Goal: Task Accomplishment & Management: Use online tool/utility

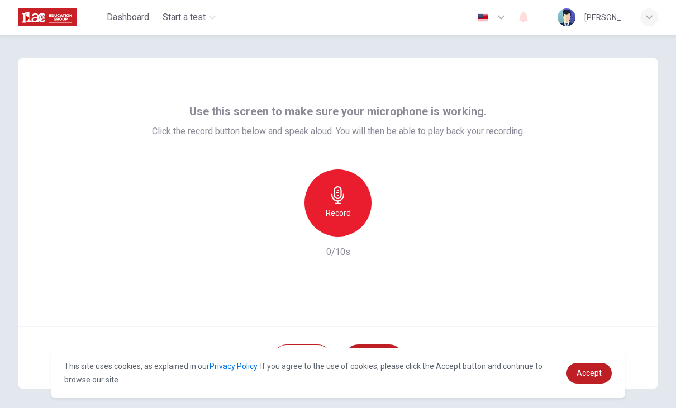
scroll to position [28, 0]
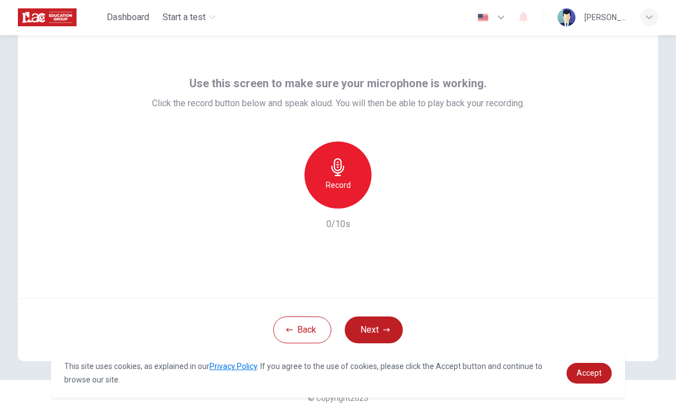
click at [337, 169] on icon "button" at bounding box center [338, 168] width 18 height 18
click at [389, 198] on icon "button" at bounding box center [390, 200] width 5 height 7
click at [342, 175] on icon "button" at bounding box center [338, 168] width 18 height 18
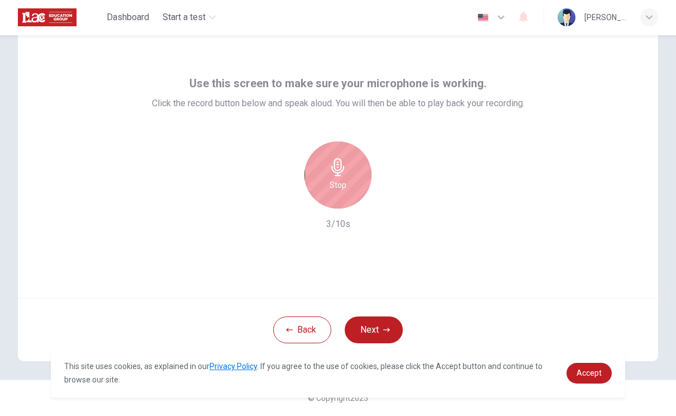
click at [341, 184] on h6 "Stop" at bounding box center [337, 185] width 17 height 13
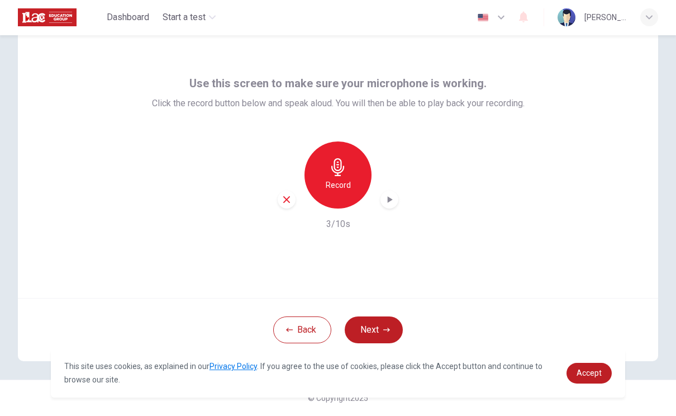
click at [290, 199] on icon "button" at bounding box center [286, 200] width 10 height 10
click at [345, 173] on icon "button" at bounding box center [338, 168] width 18 height 18
click at [392, 200] on icon "button" at bounding box center [389, 199] width 11 height 11
click at [338, 173] on icon "button" at bounding box center [337, 168] width 13 height 18
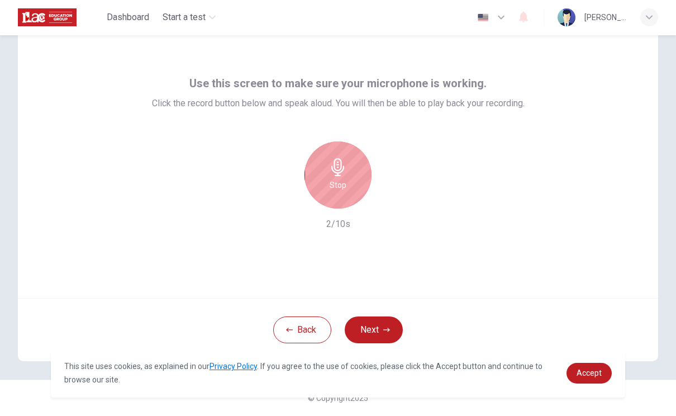
click at [326, 169] on div "Stop" at bounding box center [337, 175] width 67 height 67
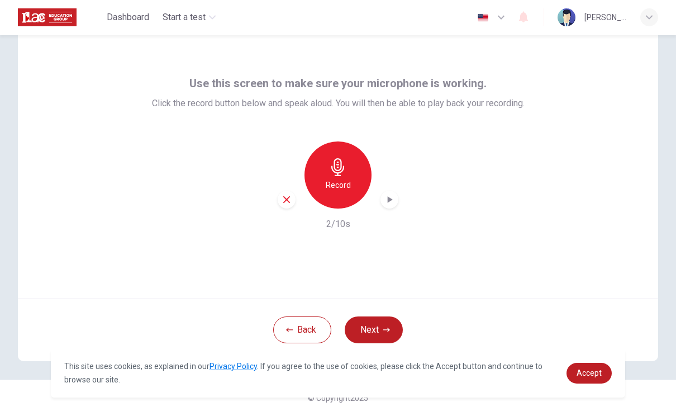
click at [293, 198] on div "button" at bounding box center [287, 200] width 18 height 18
click at [342, 169] on icon "button" at bounding box center [338, 168] width 18 height 18
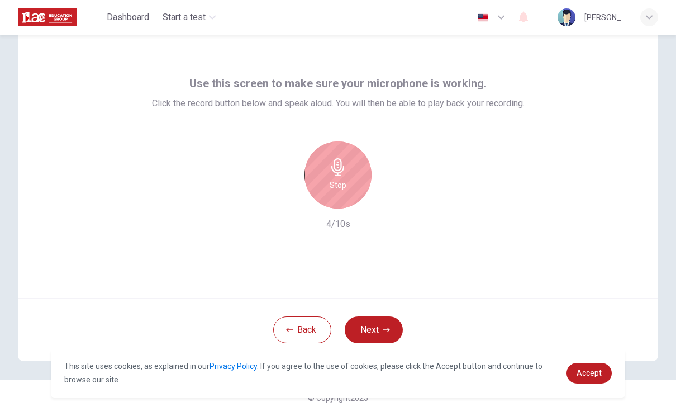
click at [337, 179] on h6 "Stop" at bounding box center [337, 185] width 17 height 13
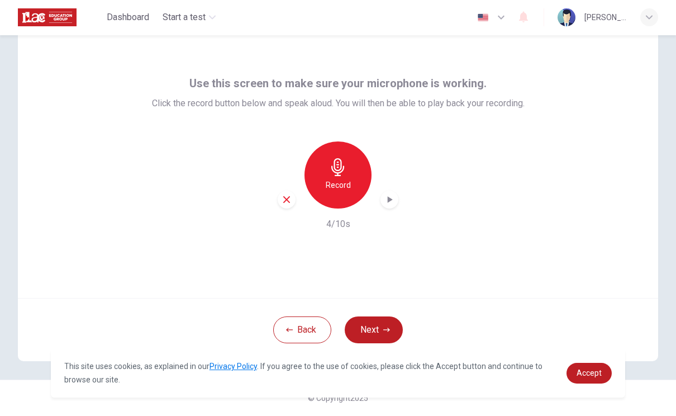
click at [281, 200] on icon "button" at bounding box center [286, 200] width 10 height 10
click at [333, 173] on icon "button" at bounding box center [338, 168] width 18 height 18
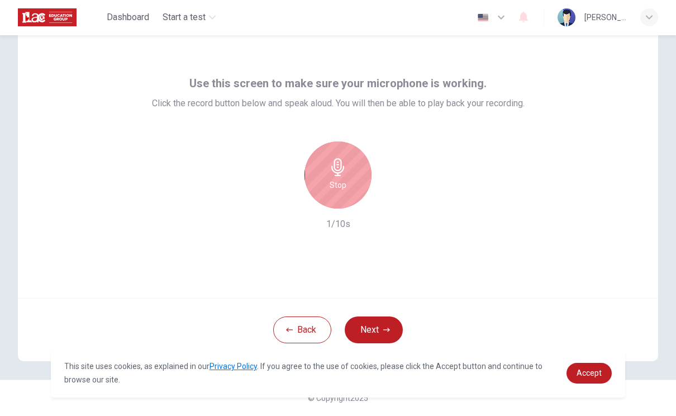
click at [338, 173] on icon "button" at bounding box center [337, 168] width 13 height 18
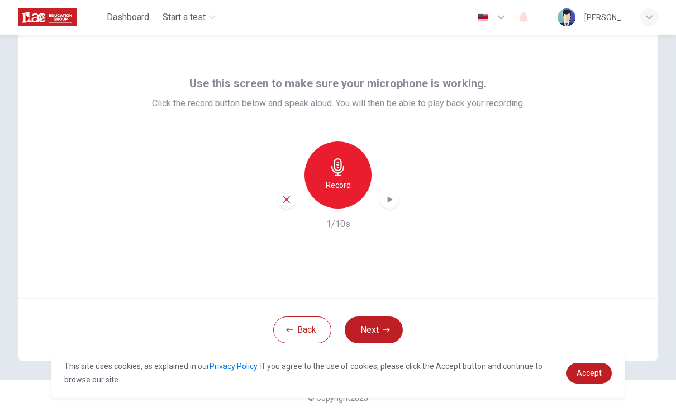
click at [292, 204] on div "button" at bounding box center [287, 200] width 18 height 18
click at [330, 170] on icon "button" at bounding box center [338, 168] width 18 height 18
click at [392, 203] on icon "button" at bounding box center [389, 199] width 11 height 11
click at [289, 198] on icon "button" at bounding box center [286, 200] width 10 height 10
click at [332, 172] on icon "button" at bounding box center [338, 168] width 18 height 18
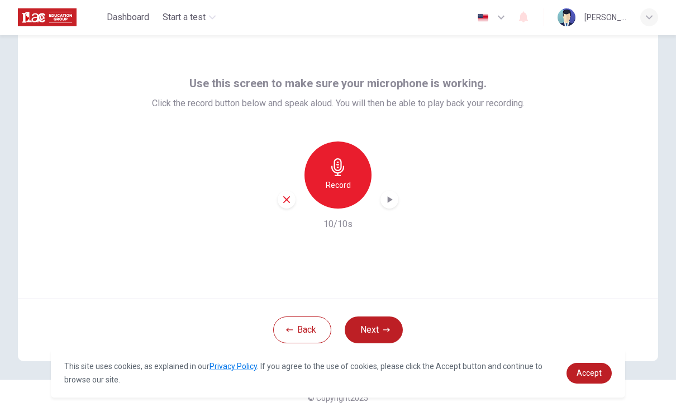
click at [390, 196] on icon "button" at bounding box center [389, 199] width 11 height 11
click at [292, 194] on div "button" at bounding box center [287, 200] width 18 height 18
click at [340, 175] on icon "button" at bounding box center [337, 168] width 13 height 18
click at [386, 204] on icon "button" at bounding box center [389, 199] width 11 height 11
click at [379, 330] on button "Next" at bounding box center [374, 330] width 58 height 27
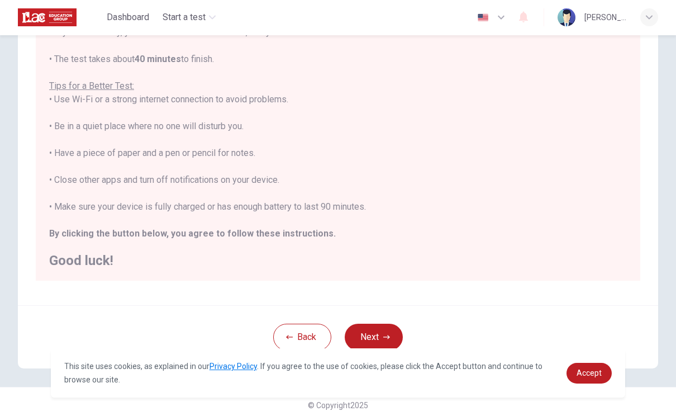
scroll to position [164, 0]
click at [379, 334] on button "Next" at bounding box center [374, 336] width 58 height 27
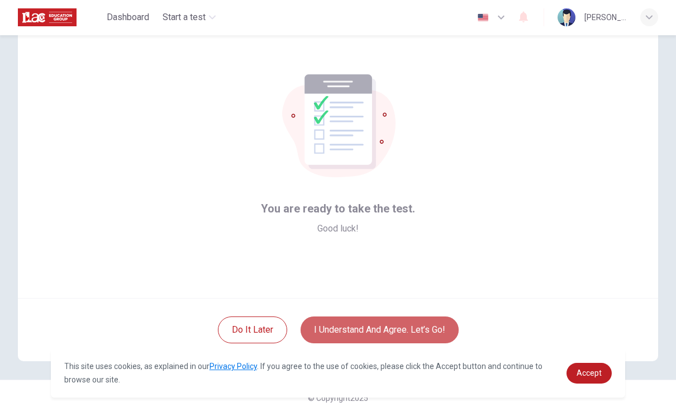
click at [412, 331] on button "I understand and agree. Let’s go!" at bounding box center [379, 330] width 158 height 27
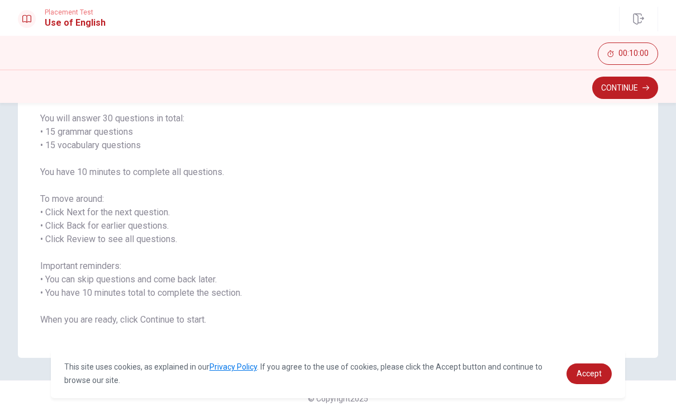
scroll to position [85, 0]
click at [595, 370] on span "Accept" at bounding box center [588, 373] width 25 height 9
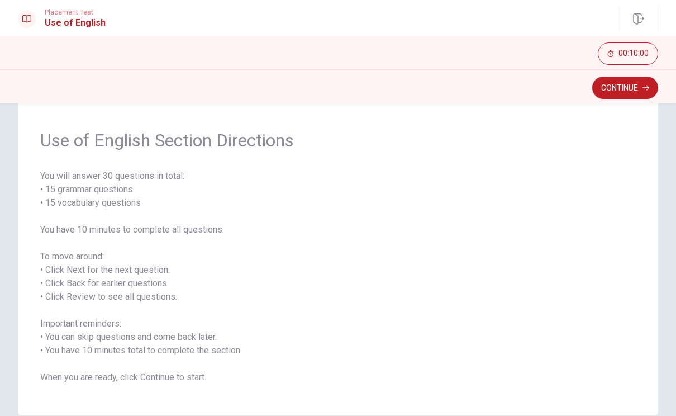
scroll to position [27, 0]
click at [629, 89] on button "Continue" at bounding box center [625, 88] width 66 height 22
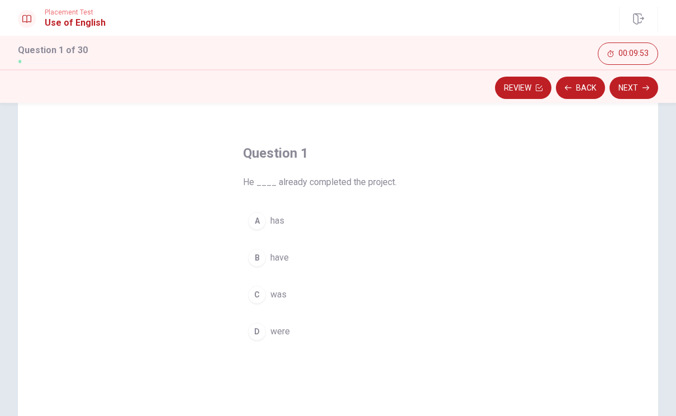
click at [260, 214] on div "A" at bounding box center [257, 221] width 18 height 18
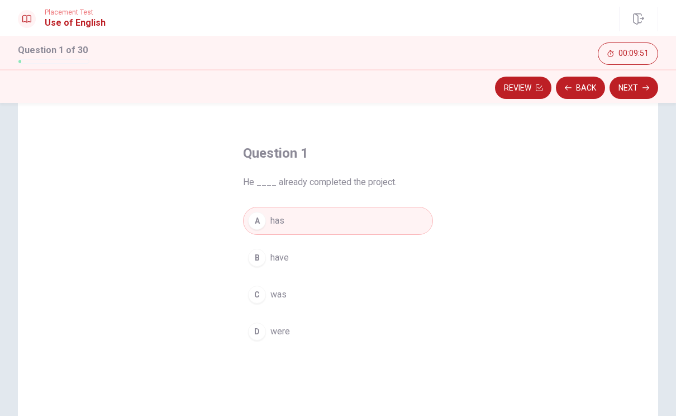
click at [629, 84] on button "Next" at bounding box center [633, 88] width 49 height 22
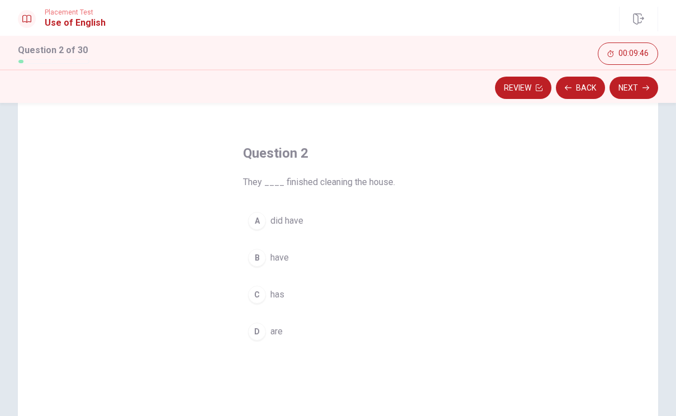
click at [263, 254] on div "B" at bounding box center [257, 258] width 18 height 18
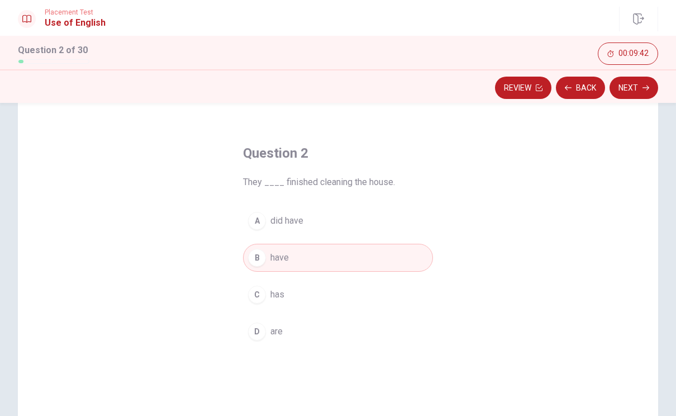
click at [639, 91] on button "Next" at bounding box center [633, 88] width 49 height 22
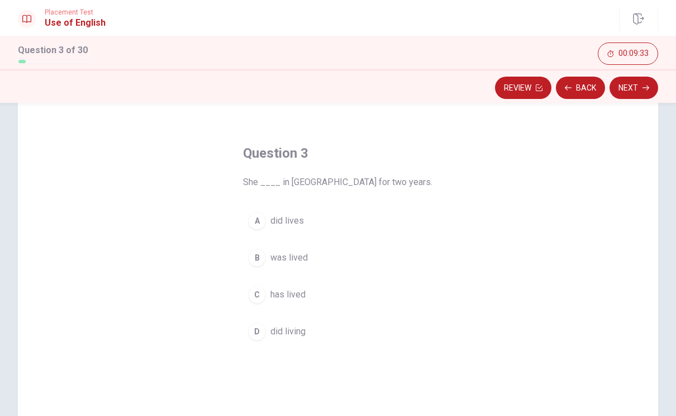
click at [287, 292] on span "has lived" at bounding box center [287, 294] width 35 height 13
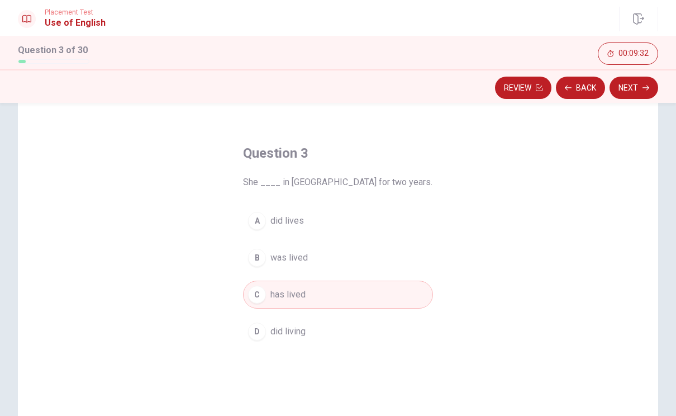
click at [639, 93] on button "Next" at bounding box center [633, 88] width 49 height 22
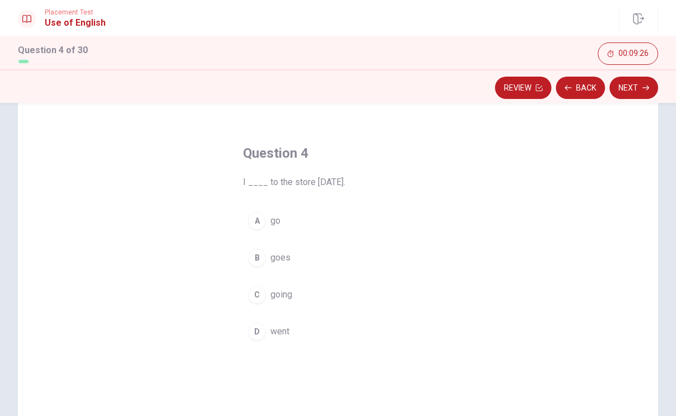
click at [295, 331] on button "D went" at bounding box center [338, 331] width 190 height 28
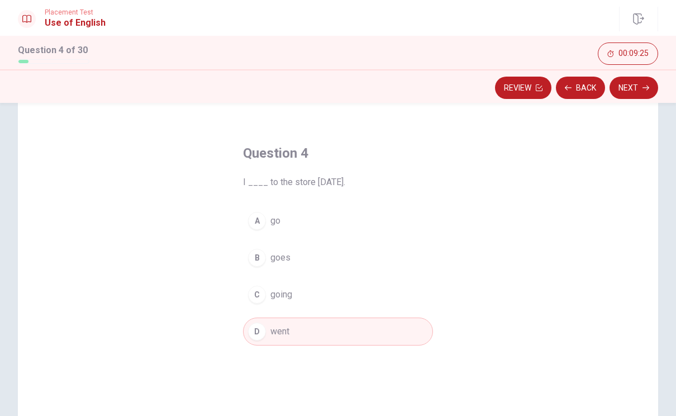
click at [639, 90] on button "Next" at bounding box center [633, 88] width 49 height 22
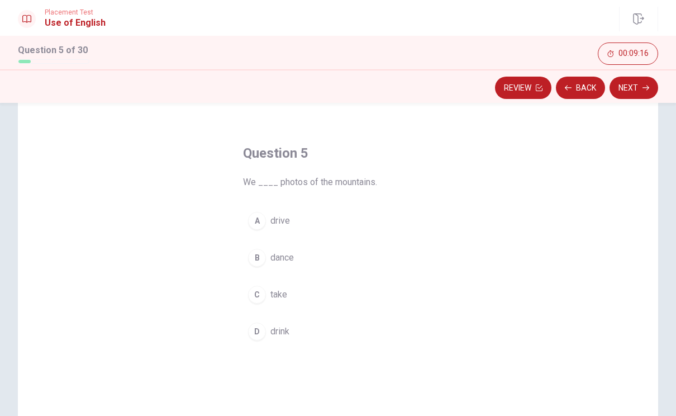
click at [307, 295] on button "C take" at bounding box center [338, 294] width 190 height 28
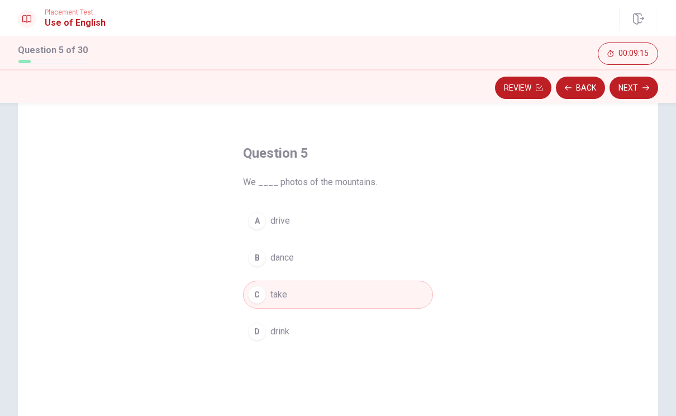
click at [641, 84] on button "Next" at bounding box center [633, 88] width 49 height 22
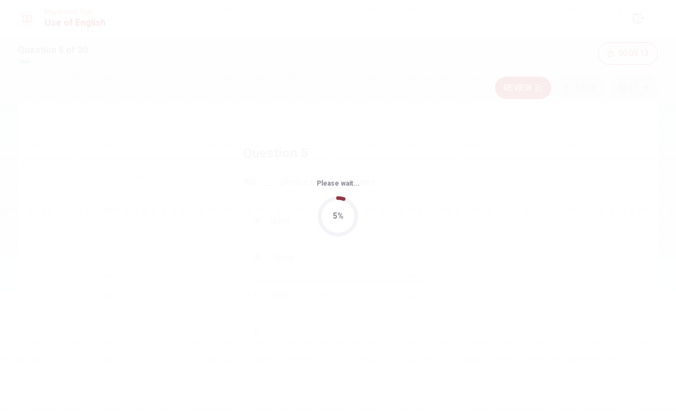
scroll to position [0, 0]
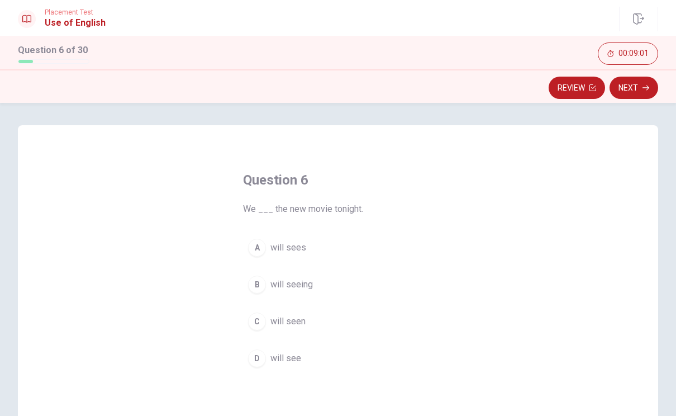
click at [291, 355] on span "will see" at bounding box center [285, 357] width 31 height 13
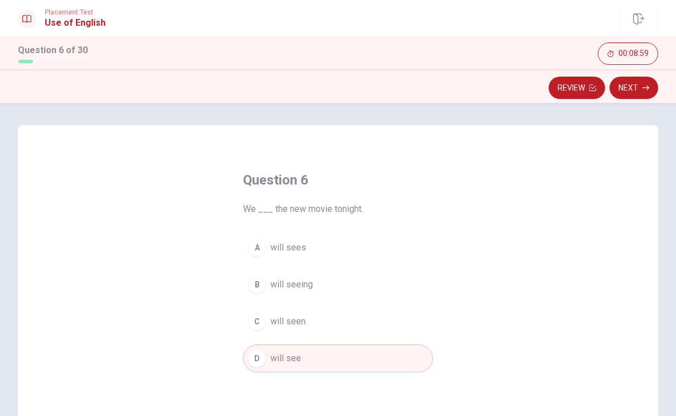
click at [639, 89] on button "Next" at bounding box center [633, 88] width 49 height 22
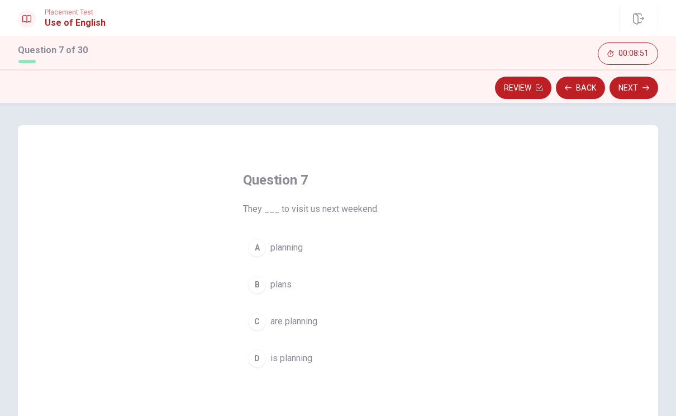
click at [311, 322] on span "are planning" at bounding box center [293, 320] width 47 height 13
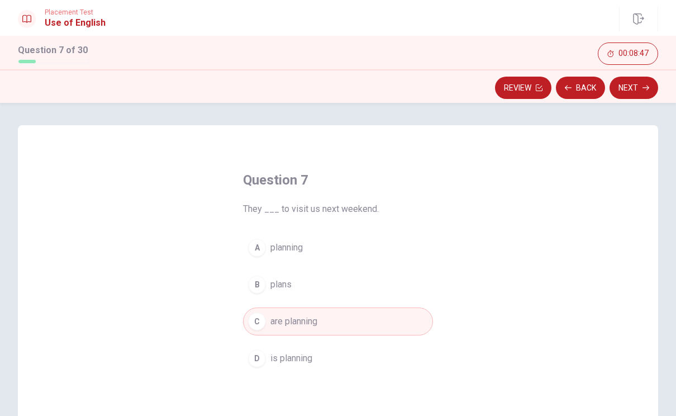
click at [635, 91] on button "Next" at bounding box center [633, 88] width 49 height 22
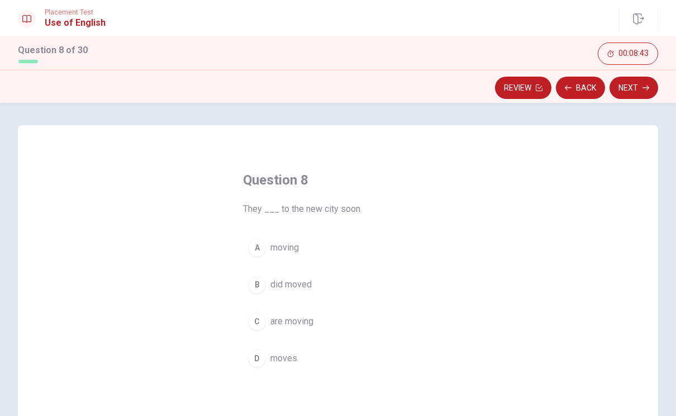
click at [317, 321] on button "C are moving" at bounding box center [338, 321] width 190 height 28
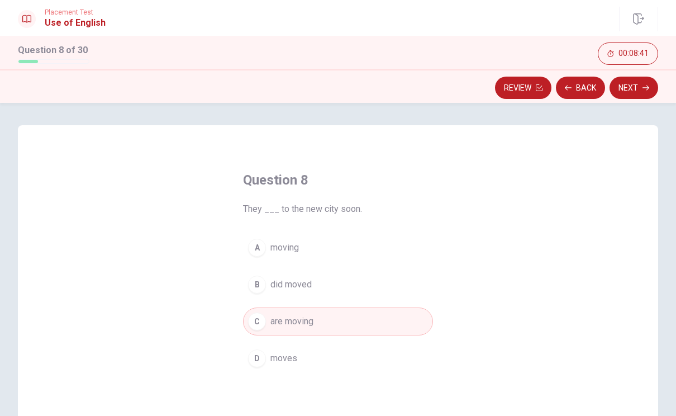
click at [641, 88] on button "Next" at bounding box center [633, 88] width 49 height 22
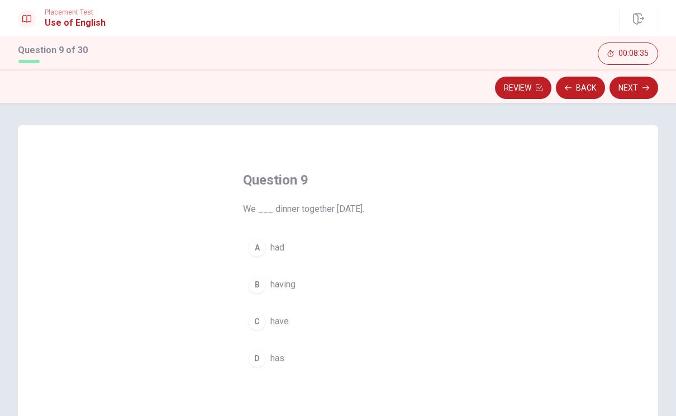
click at [328, 245] on button "A had" at bounding box center [338, 247] width 190 height 28
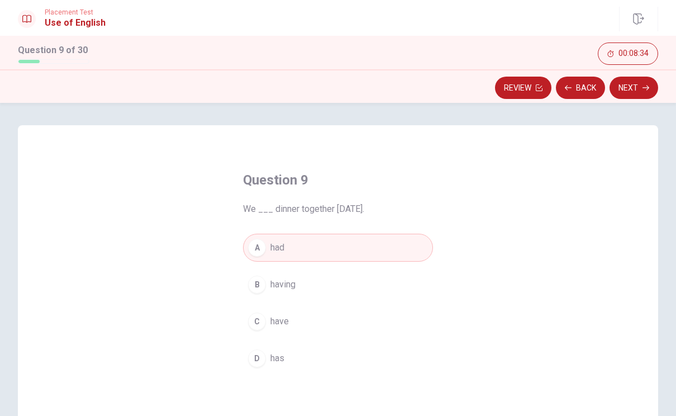
click at [644, 84] on icon "button" at bounding box center [645, 87] width 7 height 7
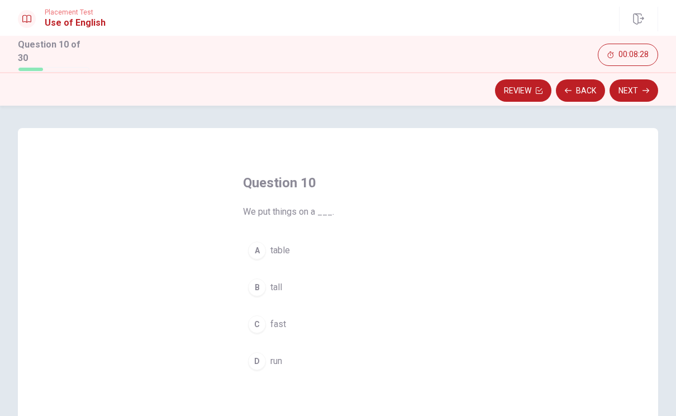
click at [326, 242] on button "A table" at bounding box center [338, 250] width 190 height 28
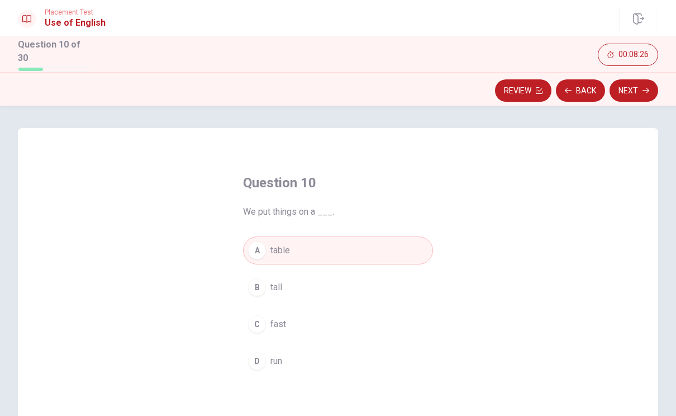
click at [633, 90] on button "Next" at bounding box center [633, 90] width 49 height 22
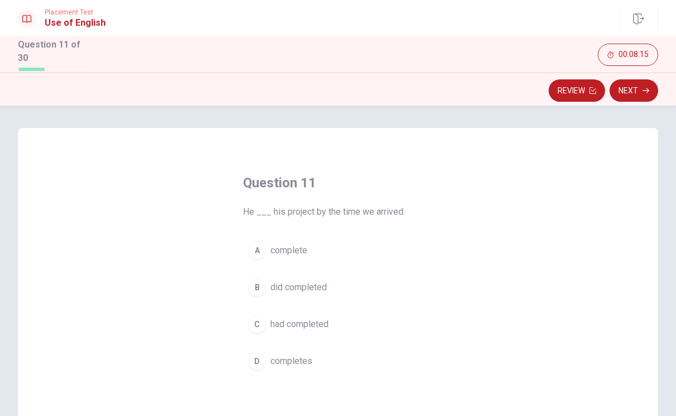
click at [331, 319] on button "C had completed" at bounding box center [338, 324] width 190 height 28
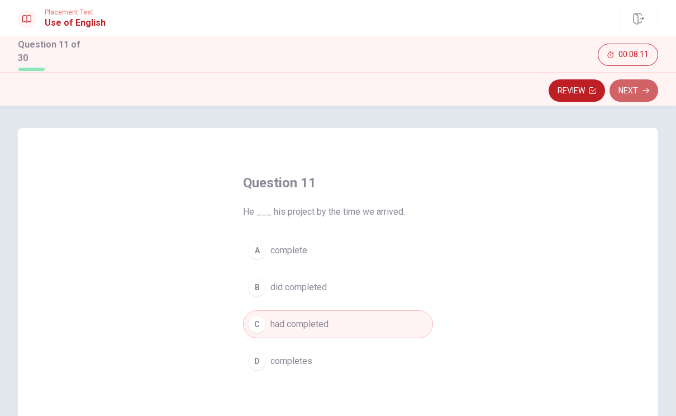
click at [638, 84] on button "Next" at bounding box center [633, 90] width 49 height 22
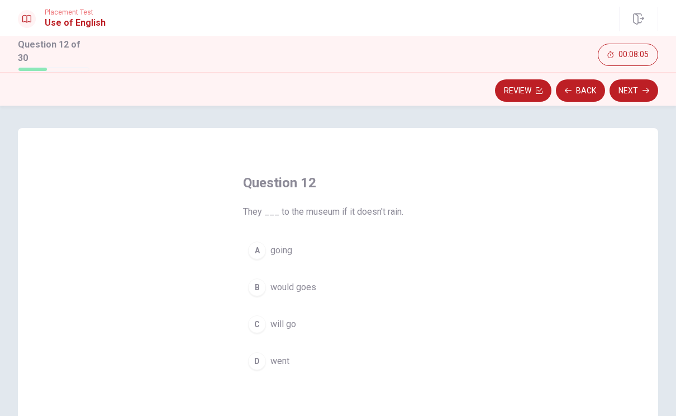
click at [300, 319] on button "C will go" at bounding box center [338, 324] width 190 height 28
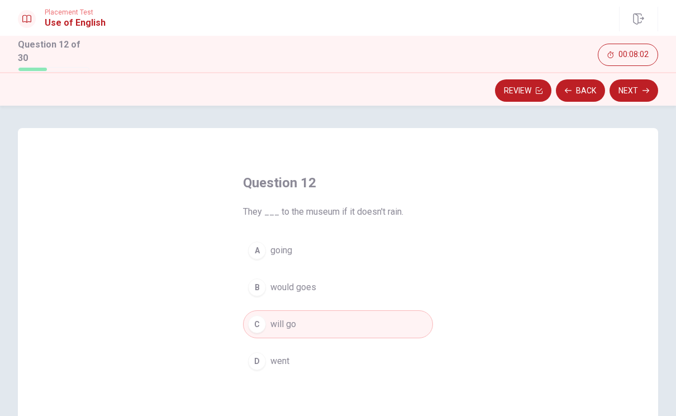
click at [642, 90] on button "Next" at bounding box center [633, 90] width 49 height 22
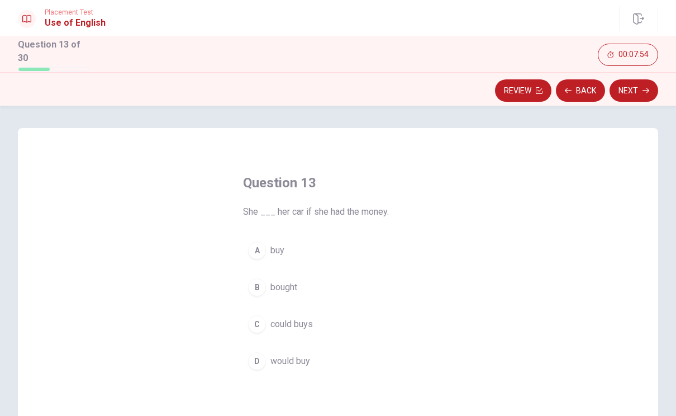
click at [310, 357] on span "would buy" at bounding box center [290, 360] width 40 height 13
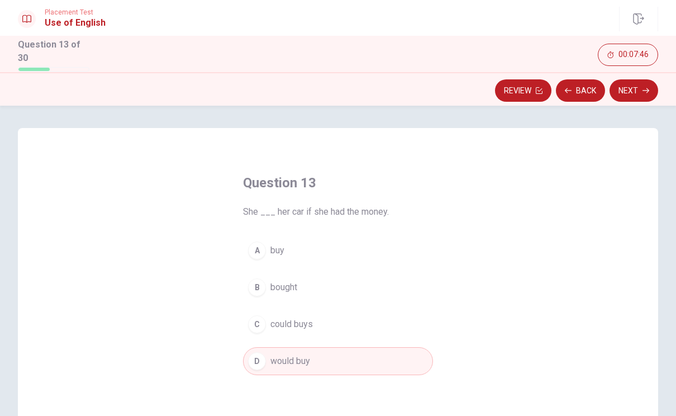
click at [636, 88] on button "Next" at bounding box center [633, 90] width 49 height 22
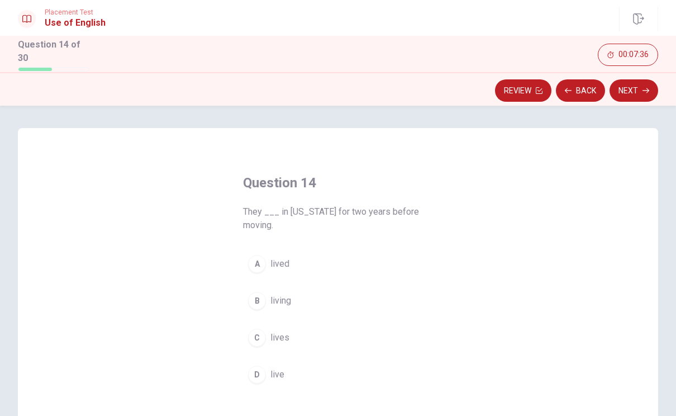
click at [326, 259] on button "A lived" at bounding box center [338, 264] width 190 height 28
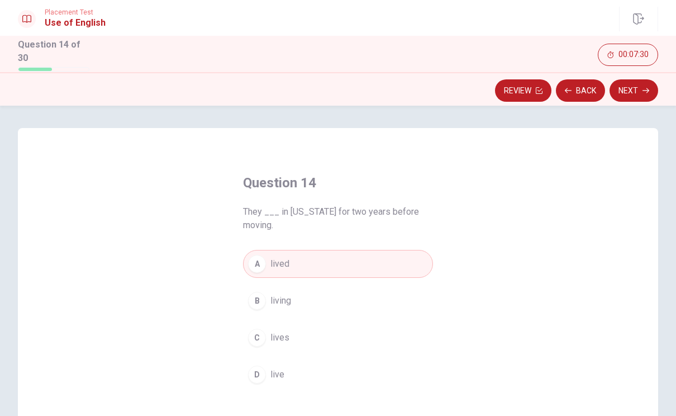
click at [306, 333] on button "C lives" at bounding box center [338, 337] width 190 height 28
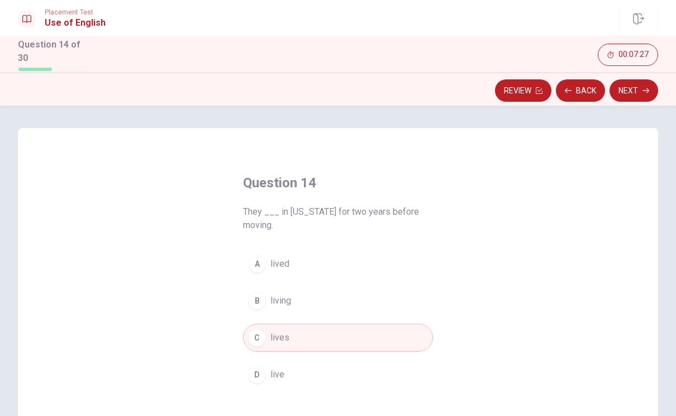
click at [641, 88] on button "Next" at bounding box center [633, 90] width 49 height 22
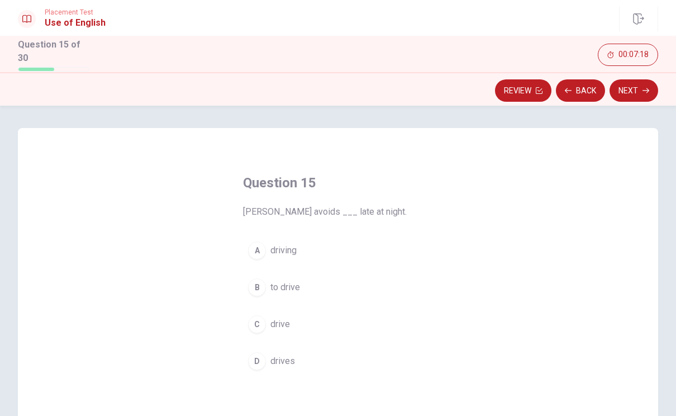
click at [332, 279] on button "B to drive" at bounding box center [338, 287] width 190 height 28
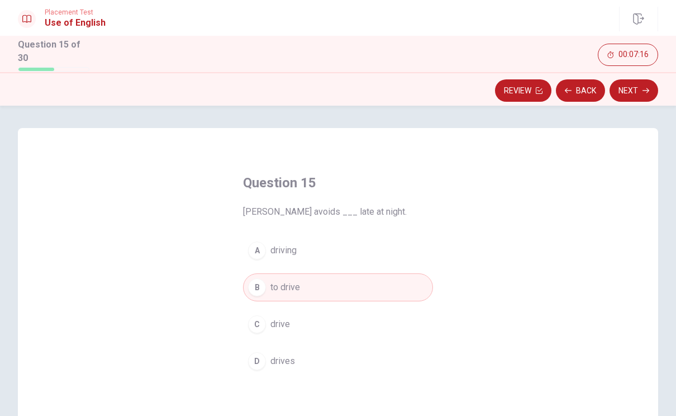
click at [642, 83] on button "Next" at bounding box center [633, 90] width 49 height 22
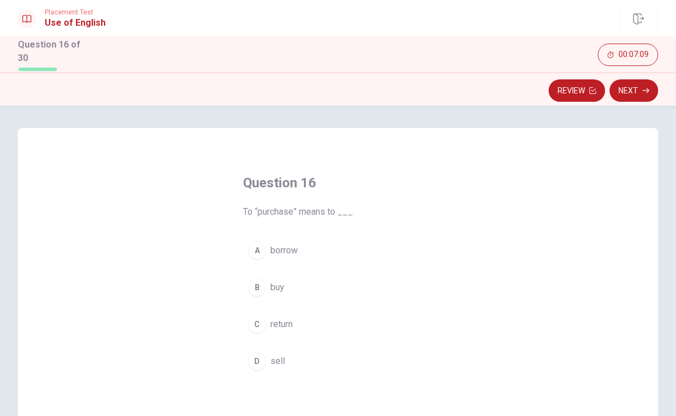
click at [313, 285] on button "B buy" at bounding box center [338, 287] width 190 height 28
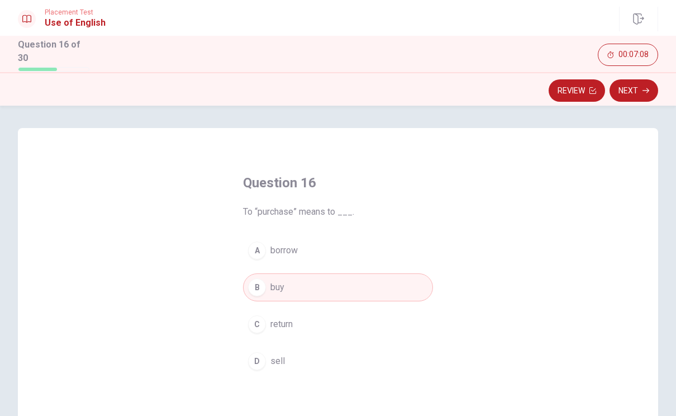
click at [635, 93] on button "Next" at bounding box center [633, 90] width 49 height 22
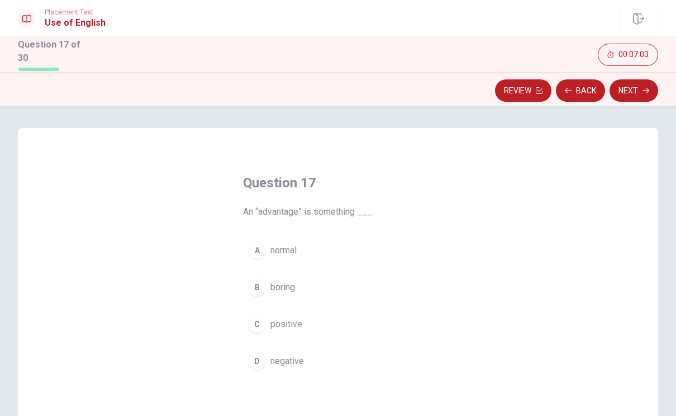
click at [324, 322] on button "C positive" at bounding box center [338, 324] width 190 height 28
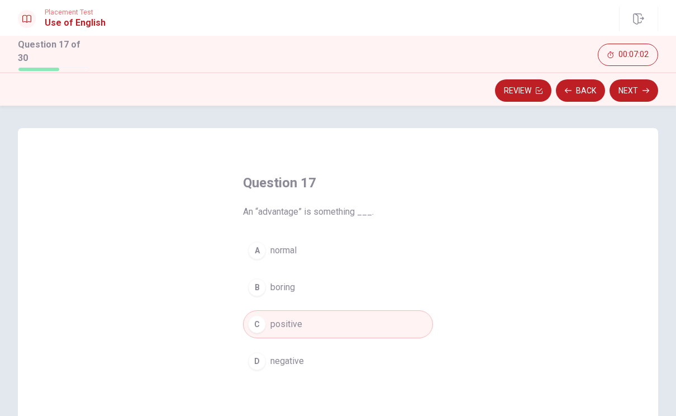
click at [637, 85] on button "Next" at bounding box center [633, 90] width 49 height 22
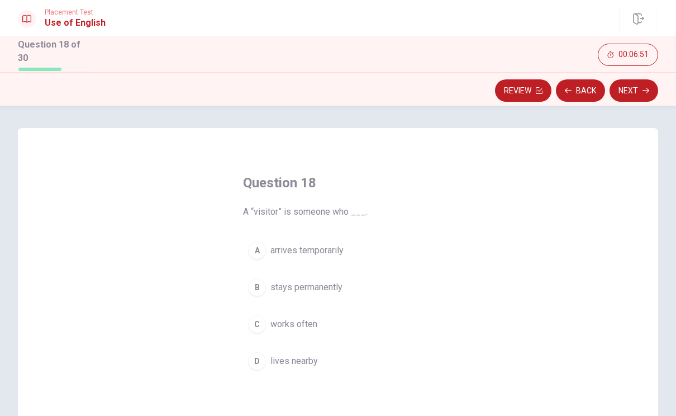
click at [360, 247] on button "A arrives temporarily" at bounding box center [338, 250] width 190 height 28
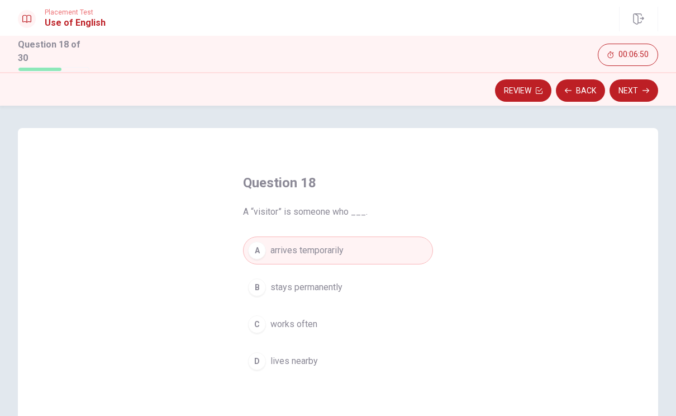
click at [640, 89] on button "Next" at bounding box center [633, 90] width 49 height 22
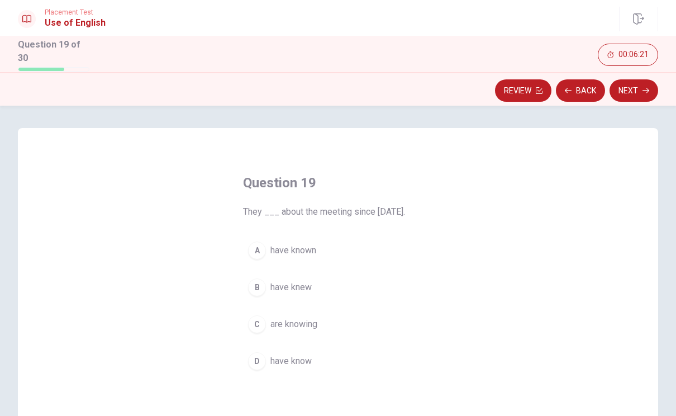
click at [324, 285] on button "B have knew" at bounding box center [338, 287] width 190 height 28
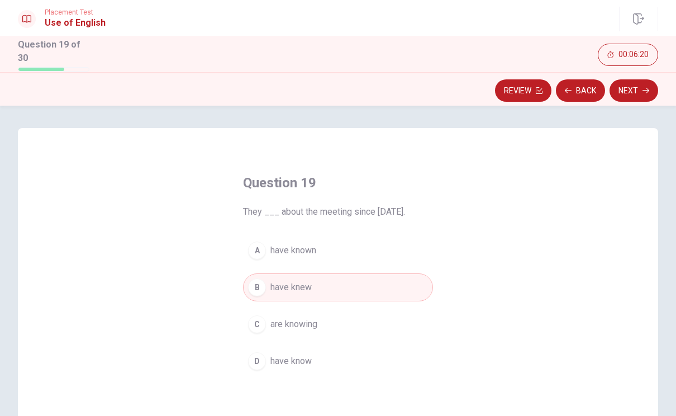
click at [363, 249] on button "A have known" at bounding box center [338, 250] width 190 height 28
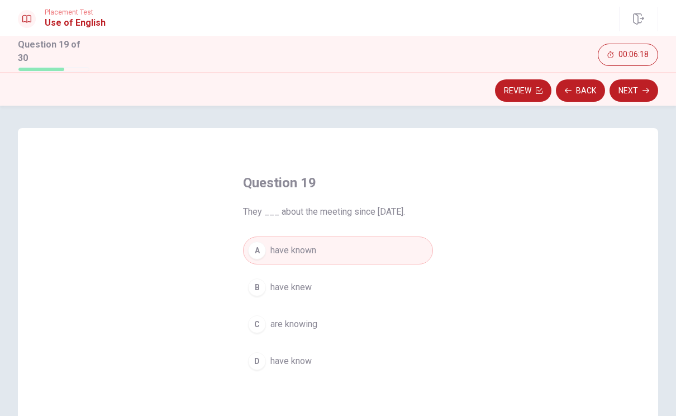
click at [642, 87] on button "Next" at bounding box center [633, 90] width 49 height 22
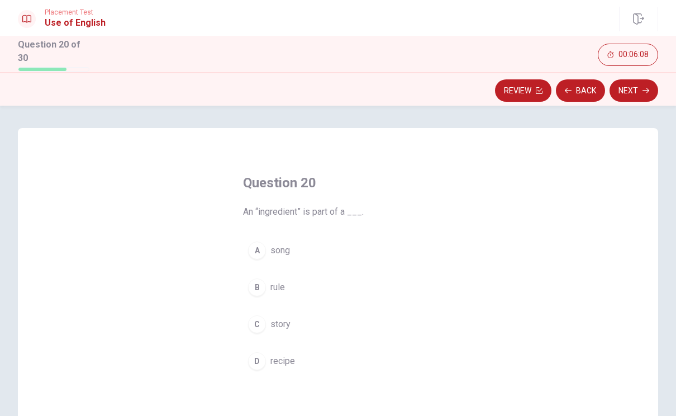
click at [309, 358] on button "D recipe" at bounding box center [338, 361] width 190 height 28
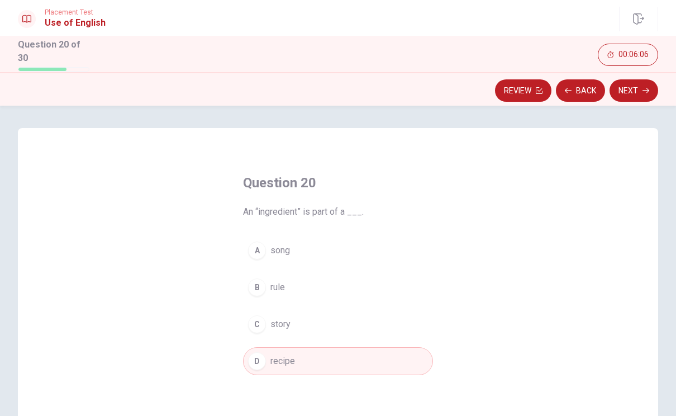
click at [631, 89] on button "Next" at bounding box center [633, 90] width 49 height 22
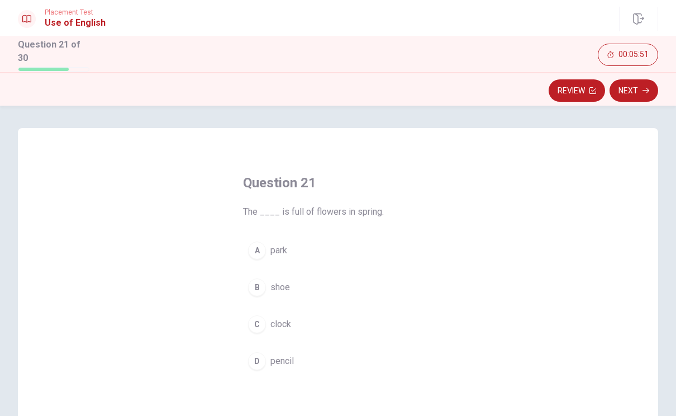
click at [334, 245] on button "A park" at bounding box center [338, 250] width 190 height 28
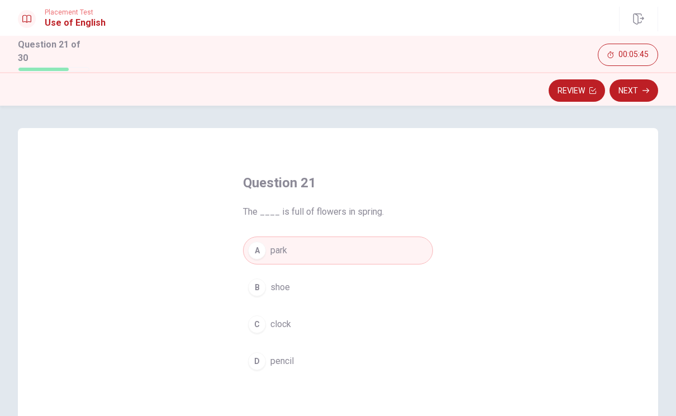
click at [640, 84] on button "Next" at bounding box center [633, 90] width 49 height 22
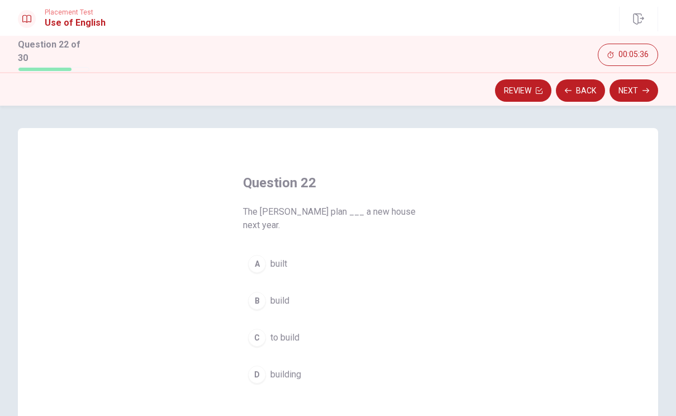
click at [329, 323] on button "C to build" at bounding box center [338, 337] width 190 height 28
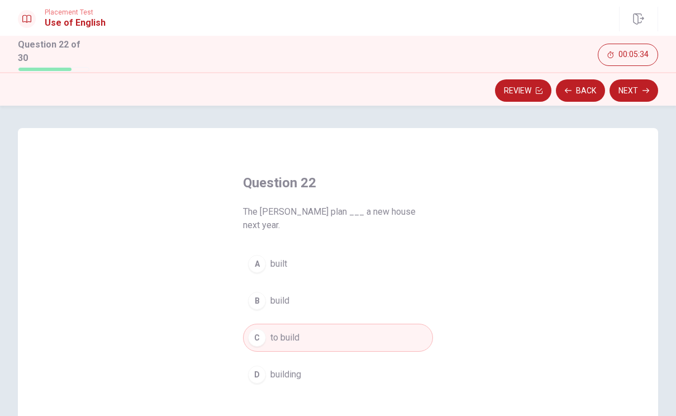
click at [646, 87] on icon "button" at bounding box center [645, 90] width 7 height 7
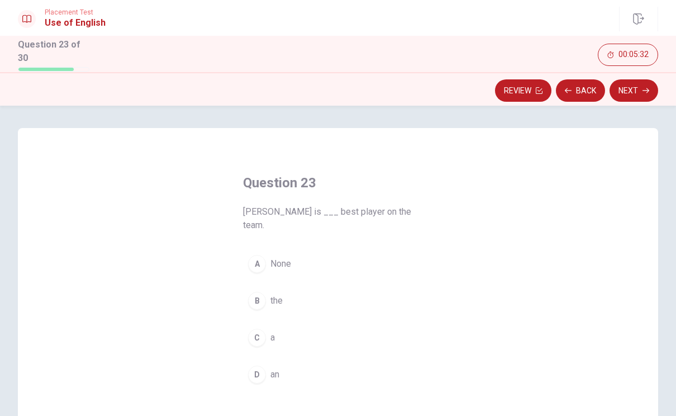
click at [582, 85] on button "Back" at bounding box center [580, 90] width 49 height 22
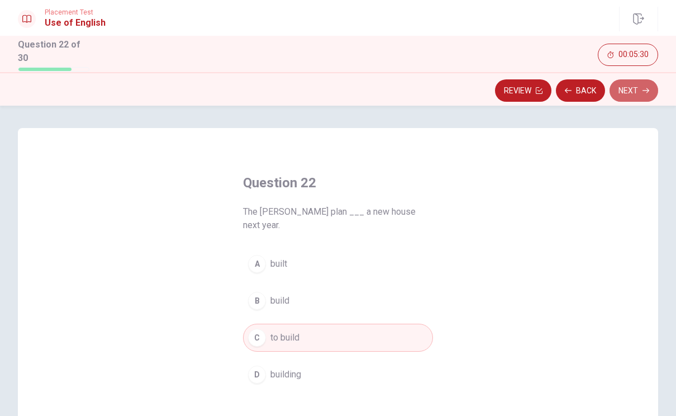
click at [639, 92] on button "Next" at bounding box center [633, 90] width 49 height 22
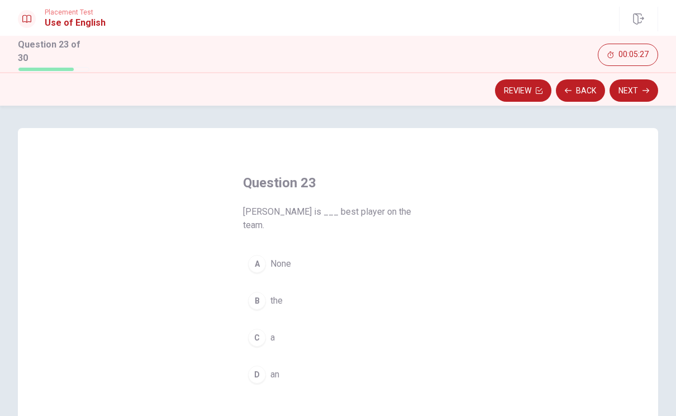
click at [316, 286] on button "B the" at bounding box center [338, 300] width 190 height 28
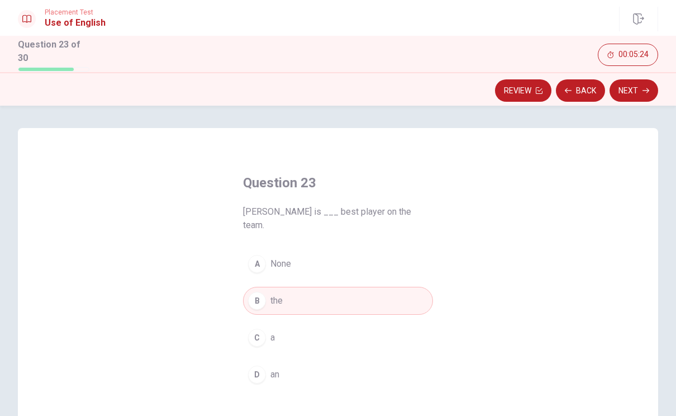
click at [639, 86] on button "Next" at bounding box center [633, 90] width 49 height 22
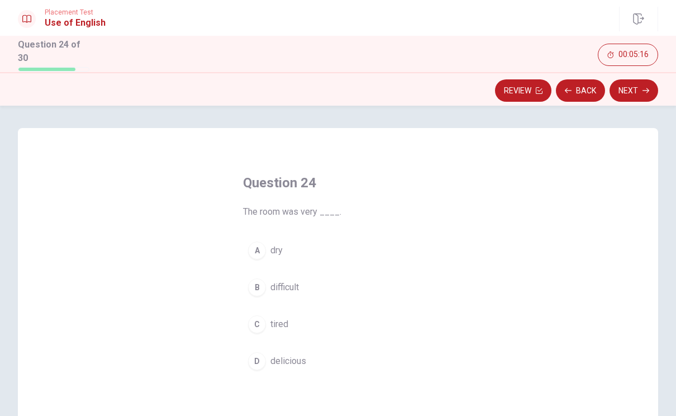
click at [340, 247] on button "A dry" at bounding box center [338, 250] width 190 height 28
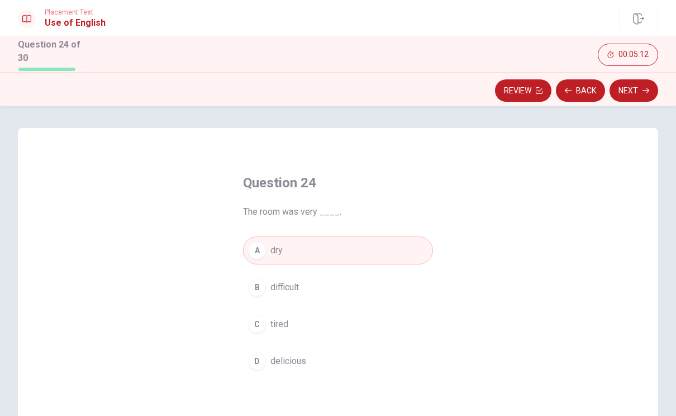
click at [641, 92] on button "Next" at bounding box center [633, 90] width 49 height 22
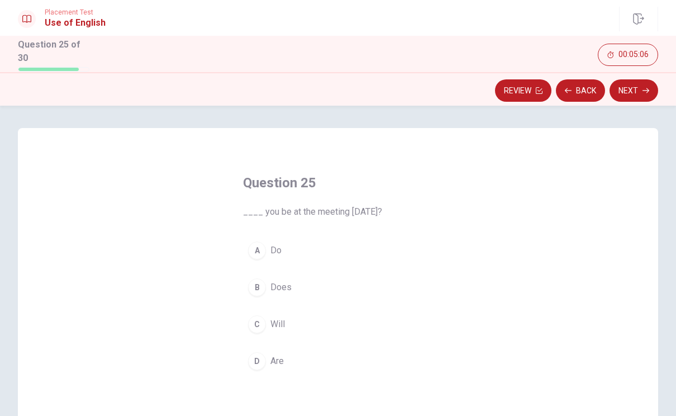
click at [302, 319] on button "C Will" at bounding box center [338, 324] width 190 height 28
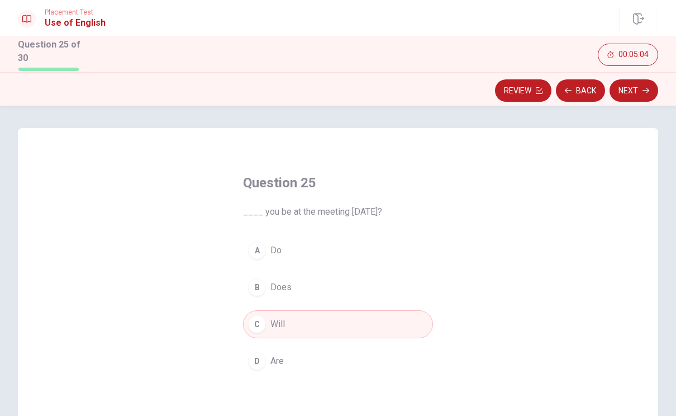
click at [641, 88] on button "Next" at bounding box center [633, 90] width 49 height 22
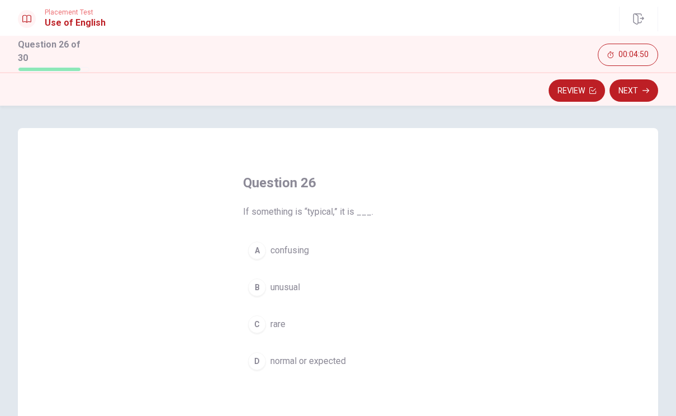
click at [350, 359] on button "D normal or expected" at bounding box center [338, 361] width 190 height 28
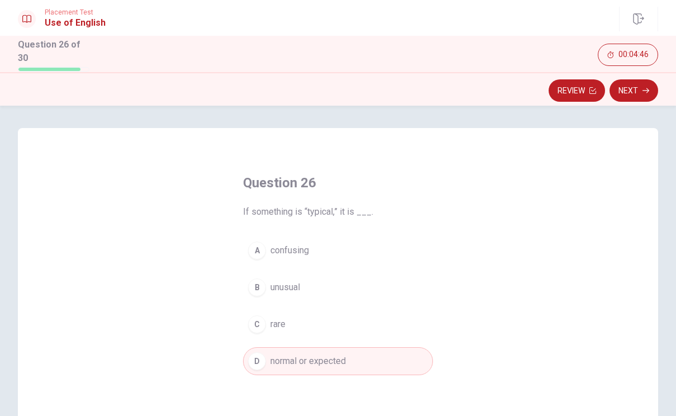
click at [646, 83] on button "Next" at bounding box center [633, 90] width 49 height 22
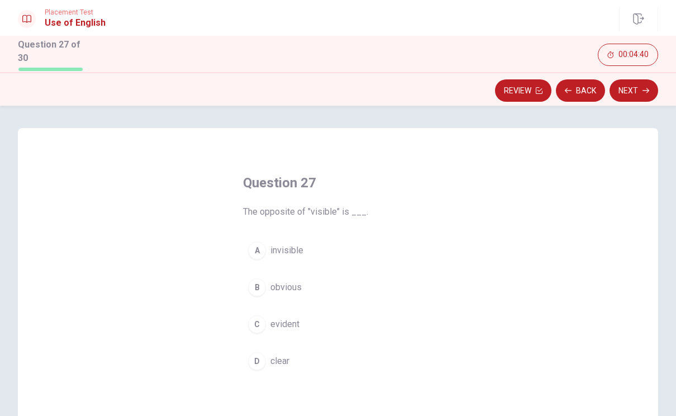
click at [339, 247] on button "A invisible" at bounding box center [338, 250] width 190 height 28
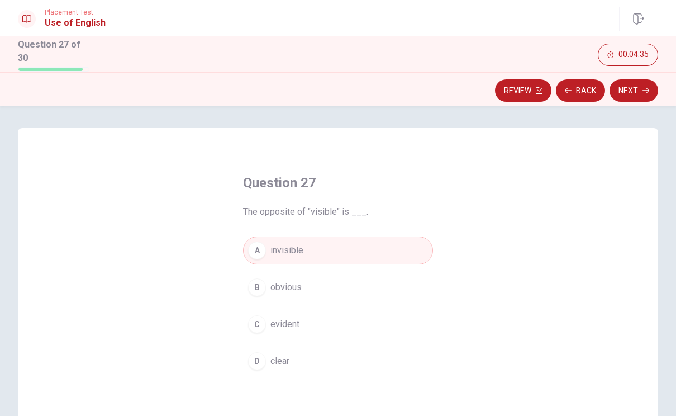
click at [636, 90] on button "Next" at bounding box center [633, 90] width 49 height 22
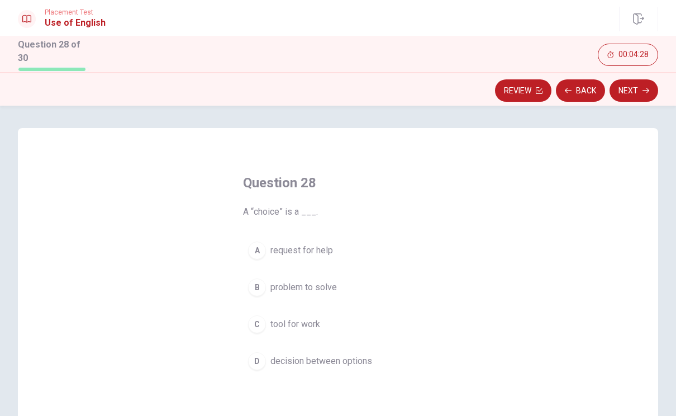
click at [366, 359] on span "decision between options" at bounding box center [321, 360] width 102 height 13
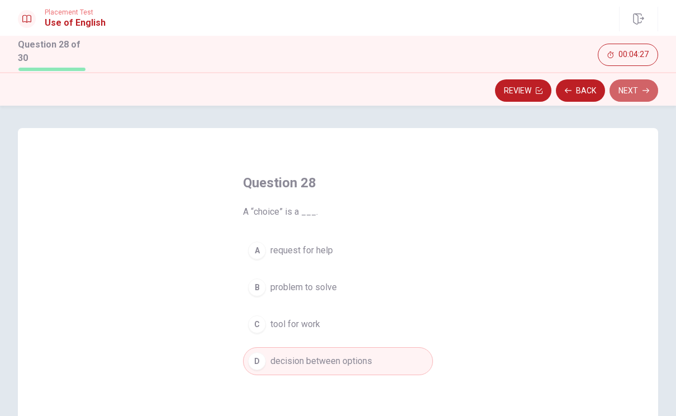
click at [639, 85] on button "Next" at bounding box center [633, 90] width 49 height 22
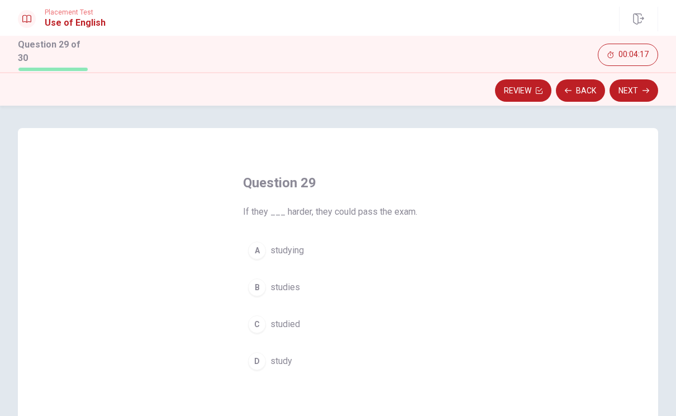
click at [331, 322] on button "C studied" at bounding box center [338, 324] width 190 height 28
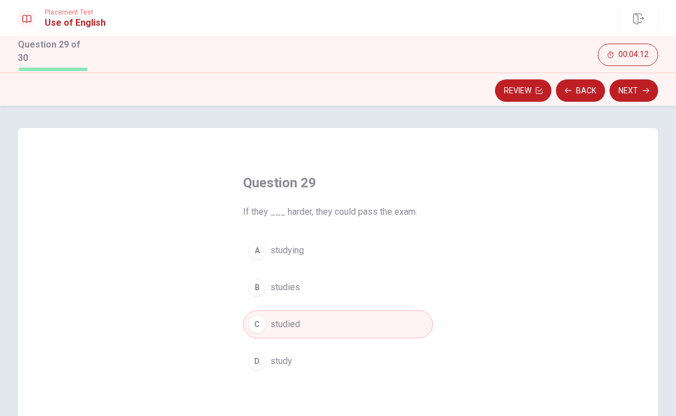
click at [639, 90] on button "Next" at bounding box center [633, 90] width 49 height 22
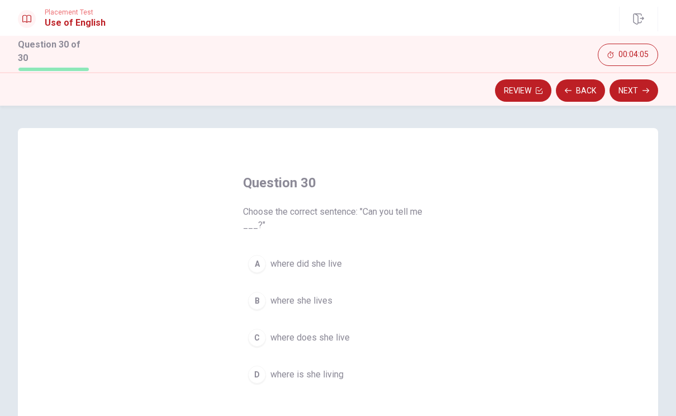
click at [336, 295] on button "B where she lives" at bounding box center [338, 300] width 190 height 28
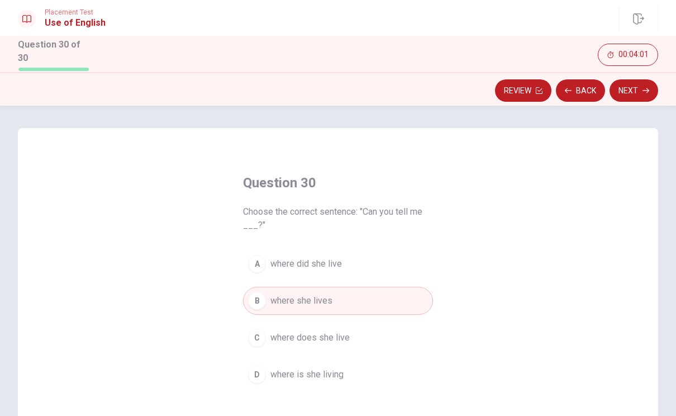
click at [642, 90] on button "Next" at bounding box center [633, 90] width 49 height 22
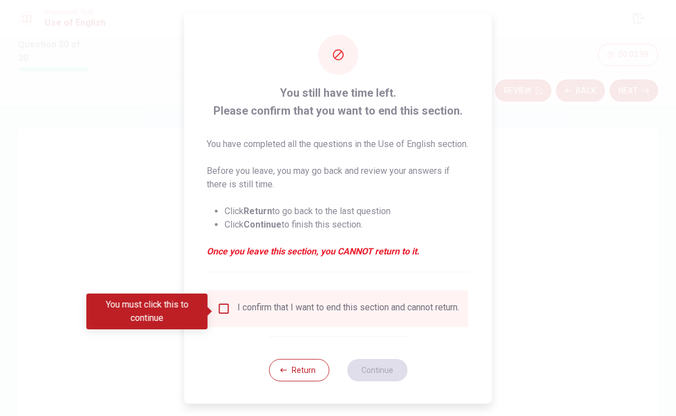
click at [308, 380] on button "Return" at bounding box center [299, 370] width 60 height 22
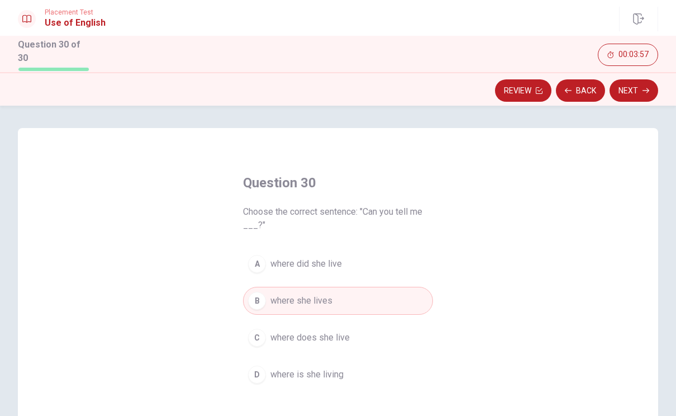
click at [584, 87] on button "Back" at bounding box center [580, 90] width 49 height 22
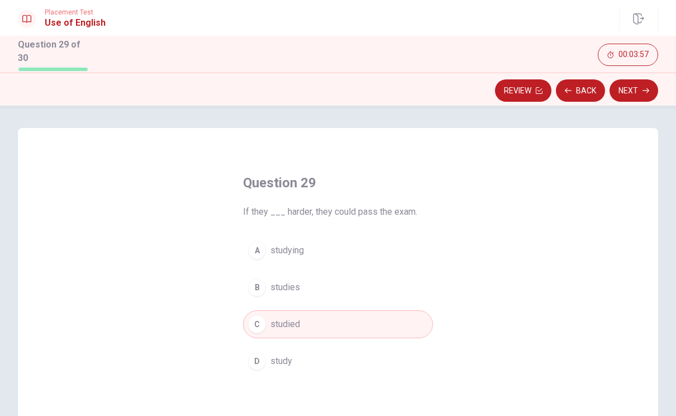
click at [582, 84] on button "Back" at bounding box center [580, 90] width 49 height 22
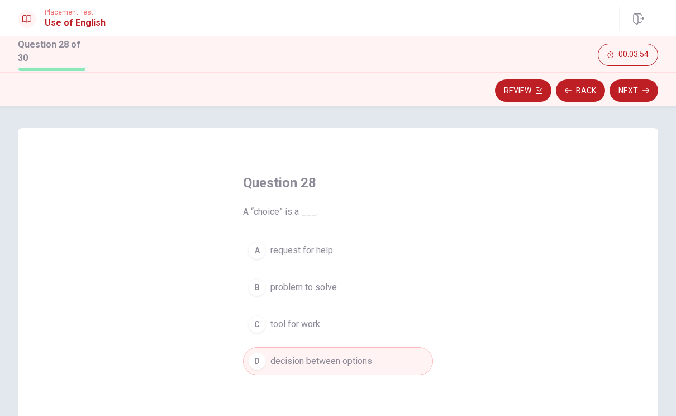
click at [578, 92] on button "Back" at bounding box center [580, 90] width 49 height 22
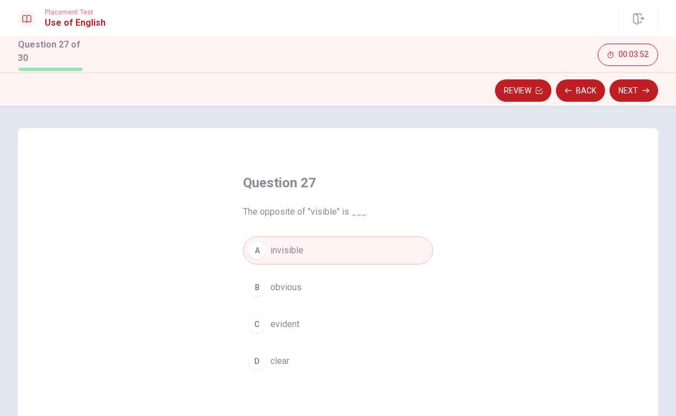
click at [577, 87] on button "Back" at bounding box center [580, 90] width 49 height 22
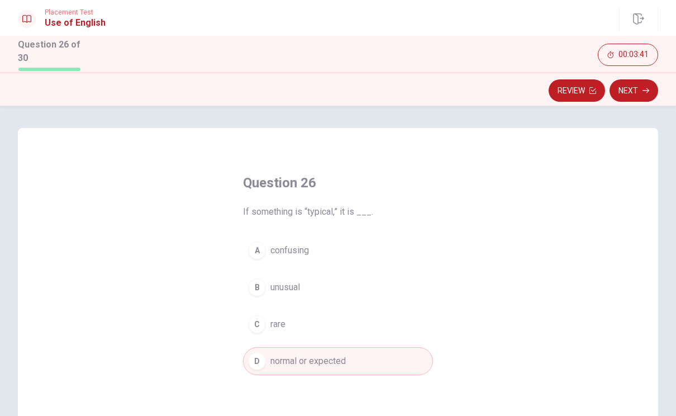
click at [630, 89] on button "Next" at bounding box center [633, 90] width 49 height 22
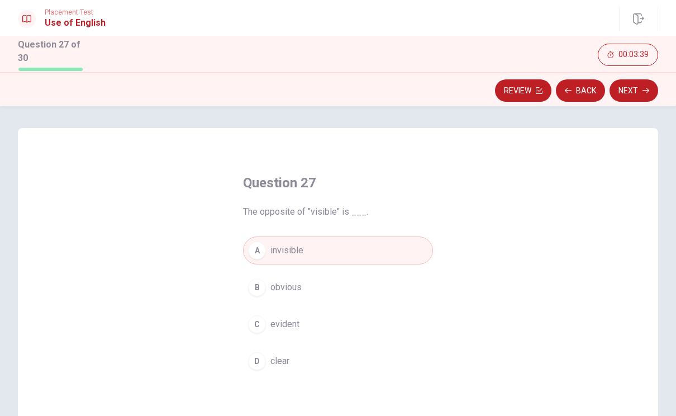
click at [578, 84] on button "Back" at bounding box center [580, 90] width 49 height 22
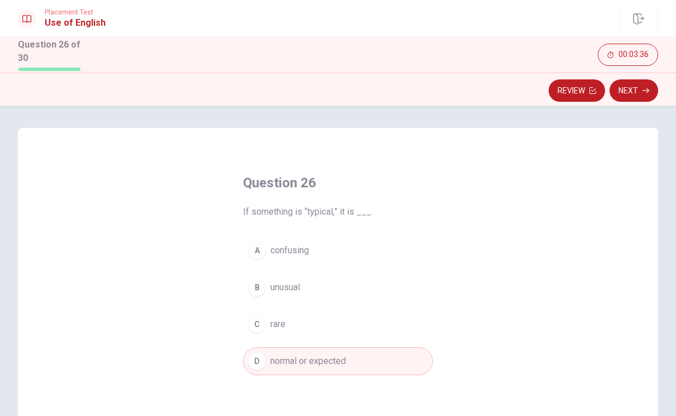
click at [586, 87] on button "Review" at bounding box center [576, 90] width 56 height 22
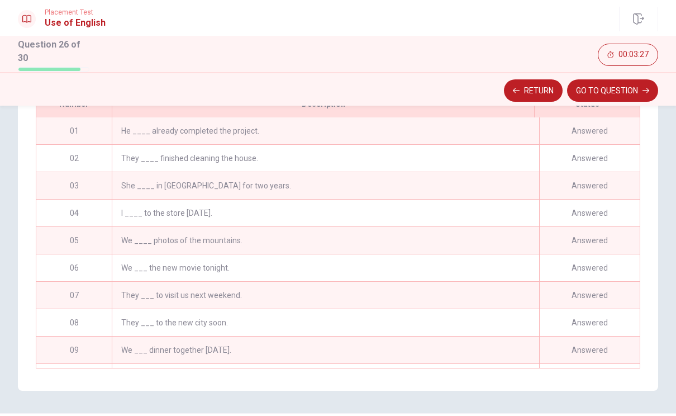
scroll to position [180, 0]
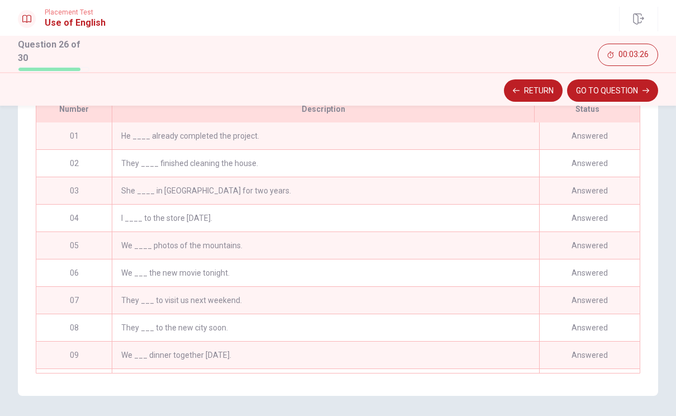
click at [475, 133] on div "He ____ already completed the project." at bounding box center [325, 135] width 427 height 27
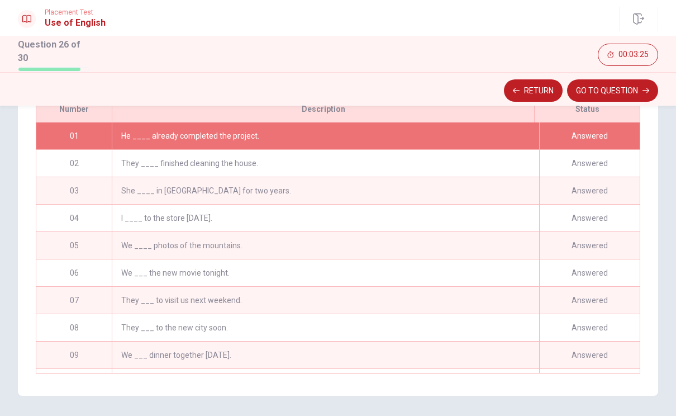
click at [504, 131] on div "He ____ already completed the project." at bounding box center [325, 135] width 427 height 27
click at [582, 132] on div "Answered" at bounding box center [589, 135] width 101 height 27
click at [612, 87] on button "GO TO QUESTION" at bounding box center [612, 90] width 91 height 22
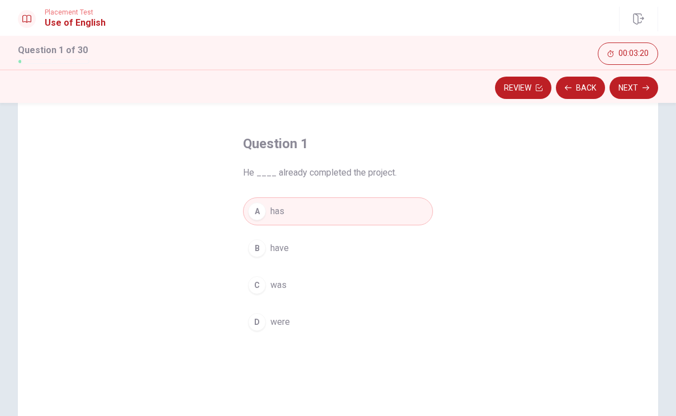
scroll to position [36, 0]
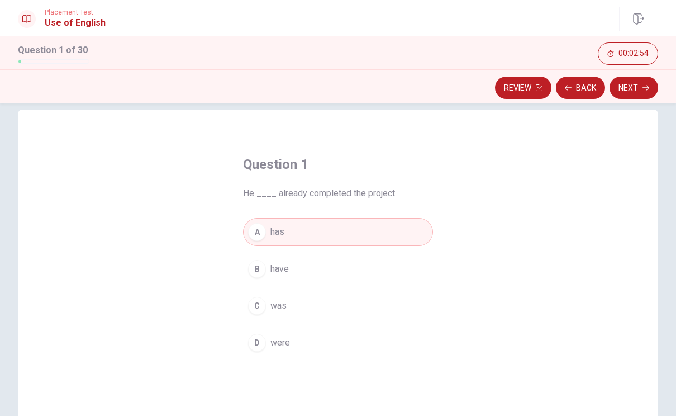
click at [646, 83] on button "Next" at bounding box center [633, 88] width 49 height 22
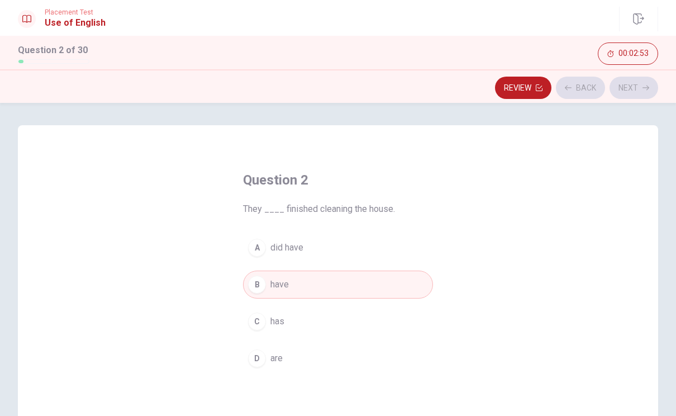
scroll to position [0, 0]
click at [641, 87] on button "Next" at bounding box center [633, 88] width 49 height 22
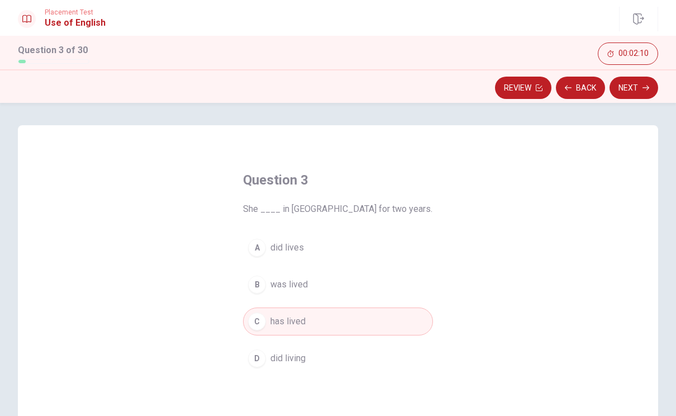
click at [639, 87] on button "Next" at bounding box center [633, 88] width 49 height 22
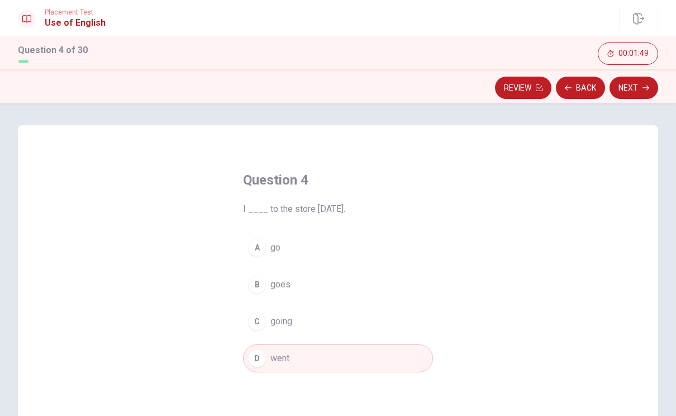
click at [642, 93] on button "Next" at bounding box center [633, 88] width 49 height 22
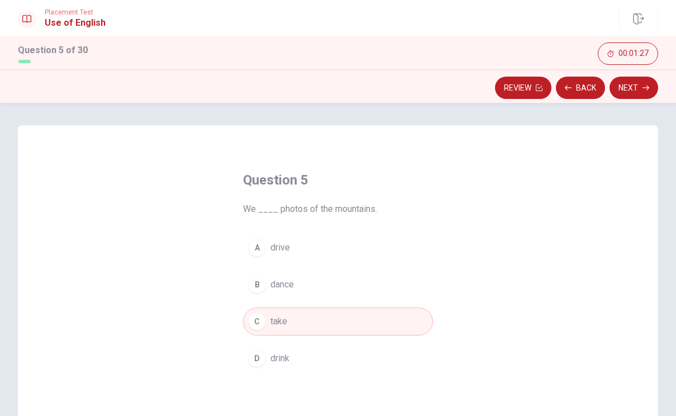
click at [643, 85] on icon "button" at bounding box center [645, 87] width 7 height 7
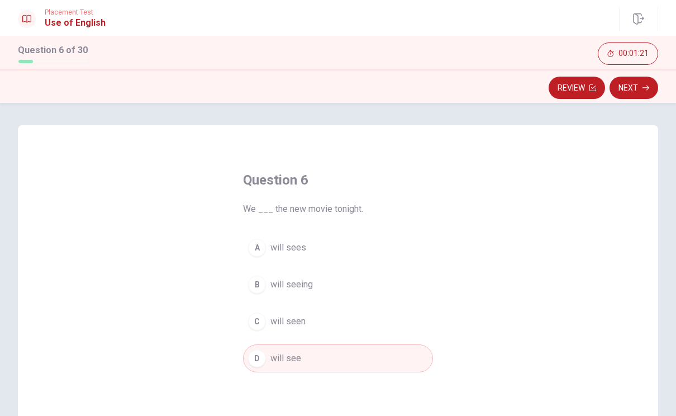
click at [641, 90] on button "Next" at bounding box center [633, 88] width 49 height 22
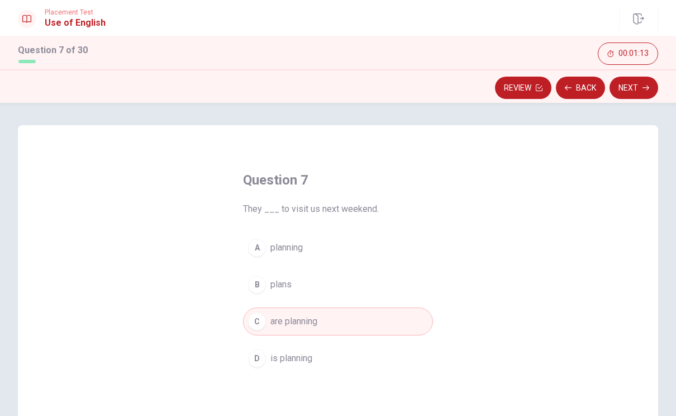
click at [638, 89] on button "Next" at bounding box center [633, 88] width 49 height 22
click at [640, 87] on button "Next" at bounding box center [633, 88] width 49 height 22
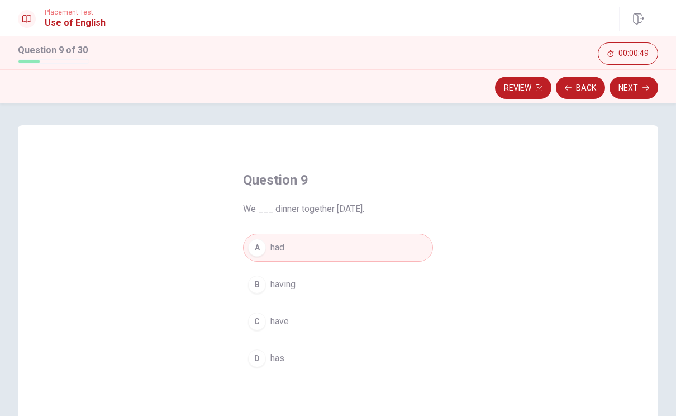
click at [644, 84] on button "Next" at bounding box center [633, 88] width 49 height 22
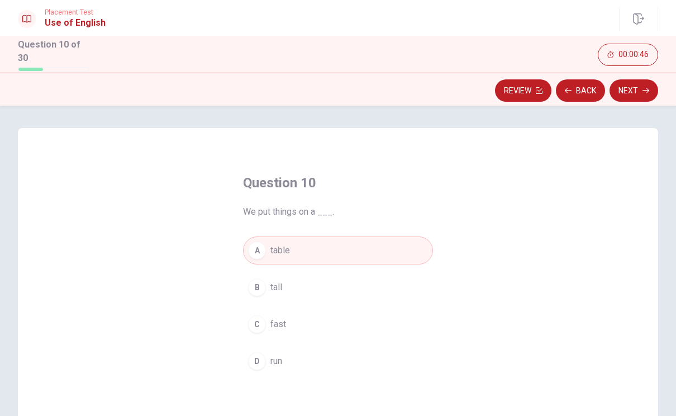
click at [634, 92] on button "Next" at bounding box center [633, 90] width 49 height 22
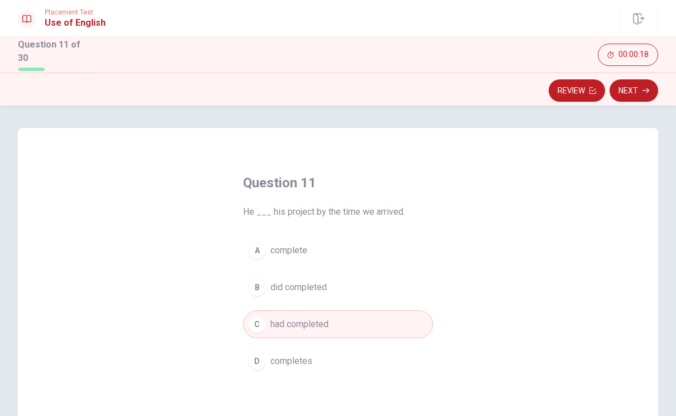
click at [644, 90] on icon "button" at bounding box center [645, 90] width 7 height 7
click at [642, 90] on button "Next" at bounding box center [633, 90] width 49 height 22
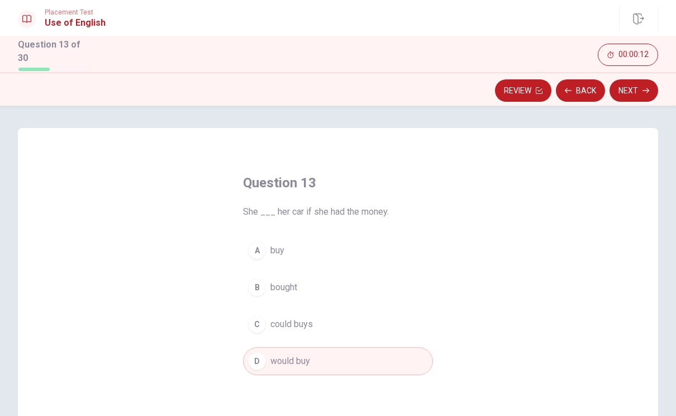
click at [641, 87] on button "Next" at bounding box center [633, 90] width 49 height 22
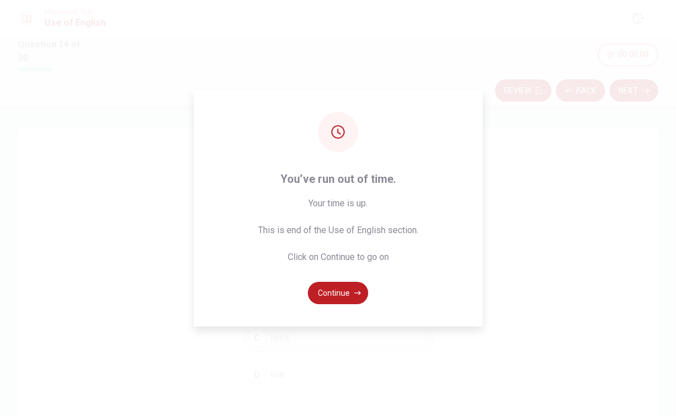
click at [341, 304] on button "Continue" at bounding box center [338, 292] width 60 height 22
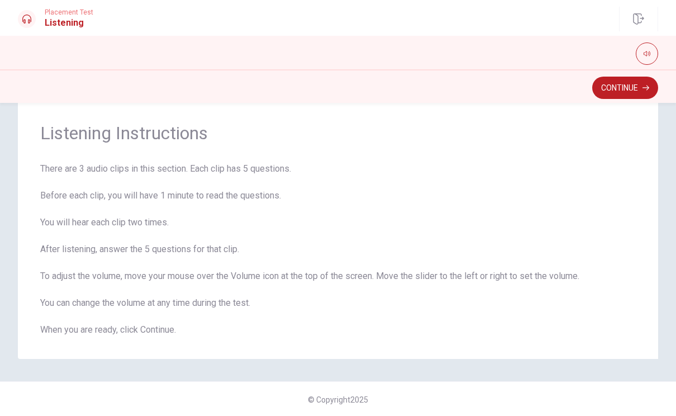
scroll to position [26, 0]
click at [624, 87] on button "Continue" at bounding box center [625, 88] width 66 height 22
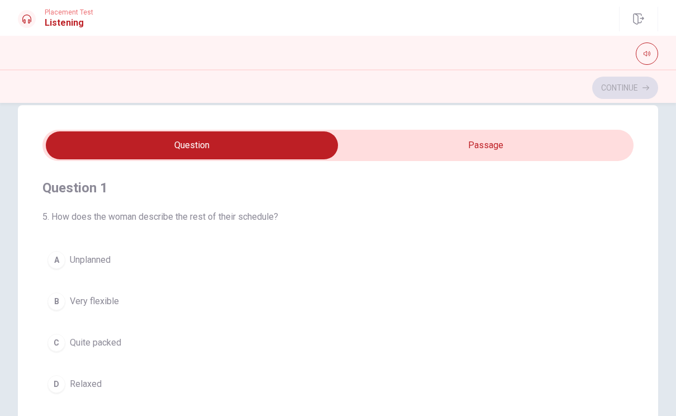
scroll to position [20, 0]
type input "11"
click at [515, 142] on input "checkbox" at bounding box center [192, 145] width 886 height 28
checkbox input "true"
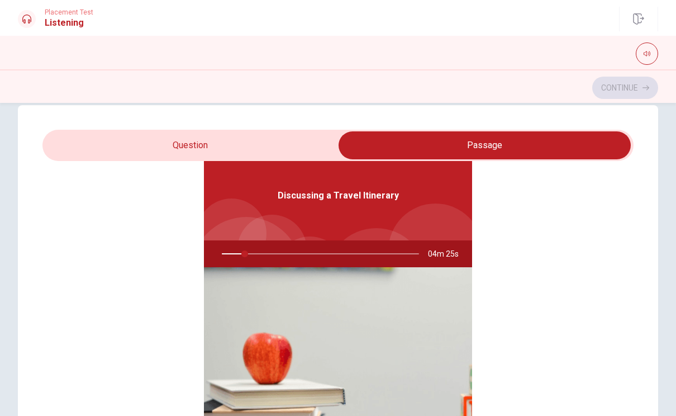
type input "12"
click at [78, 141] on input "checkbox" at bounding box center [484, 145] width 886 height 28
checkbox input "false"
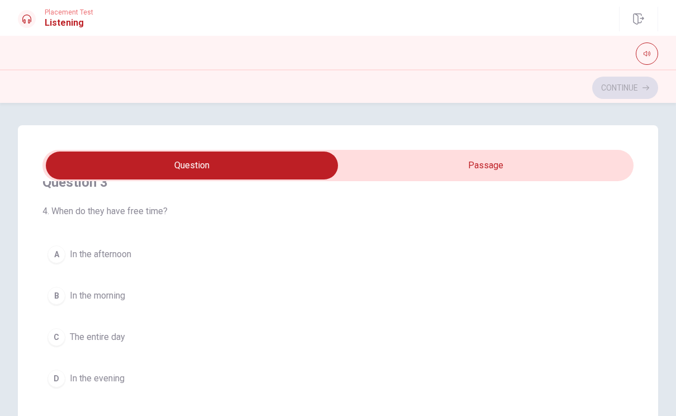
scroll to position [537, 0]
click at [52, 251] on div "A" at bounding box center [56, 252] width 18 height 18
click at [58, 336] on div "C" at bounding box center [56, 338] width 18 height 18
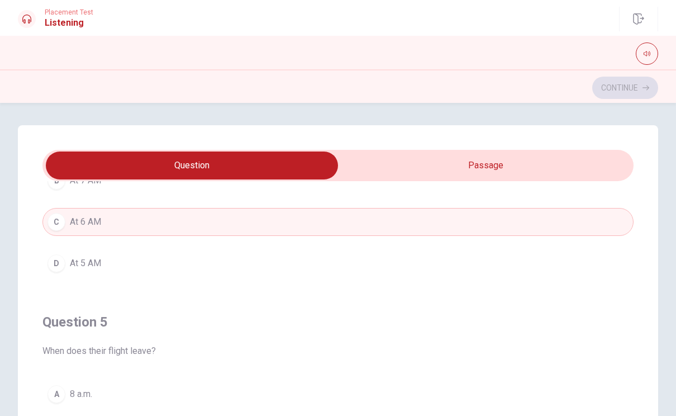
scroll to position [905, 0]
click at [61, 386] on div "A" at bounding box center [56, 394] width 18 height 18
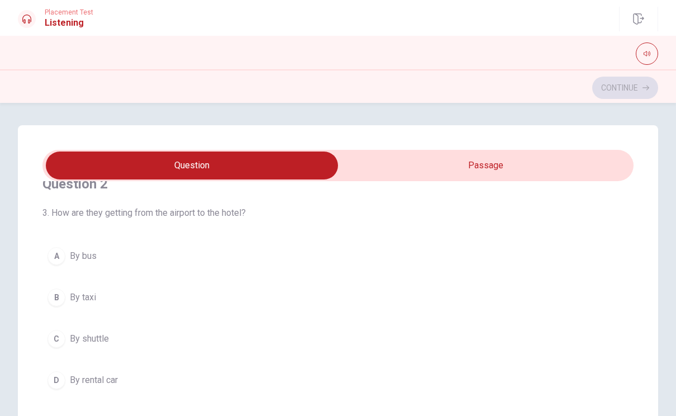
scroll to position [284, 0]
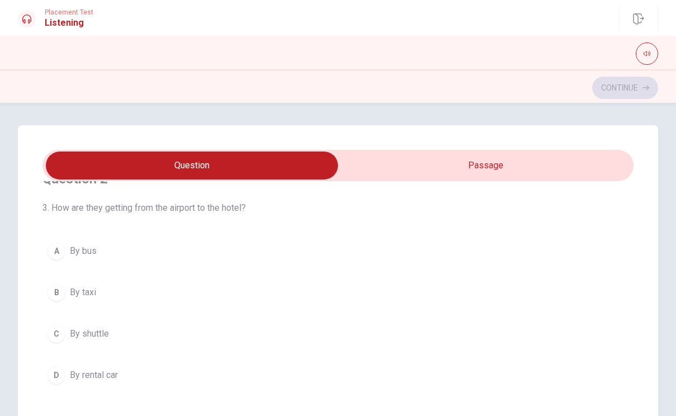
click at [59, 334] on div "C" at bounding box center [56, 333] width 18 height 18
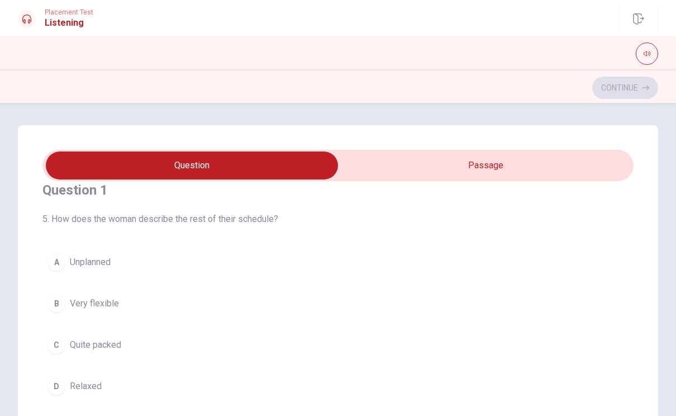
scroll to position [17, 0]
click at [54, 346] on div "C" at bounding box center [56, 345] width 18 height 18
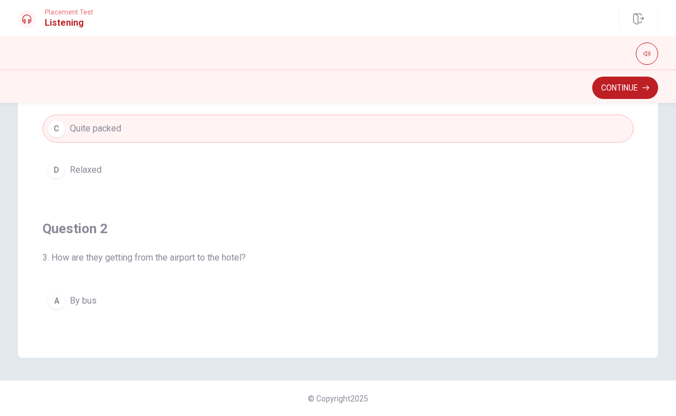
scroll to position [217, 0]
click at [641, 92] on button "Continue" at bounding box center [625, 88] width 66 height 22
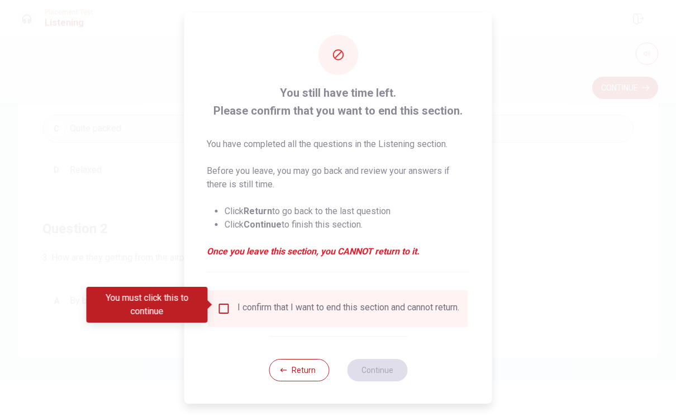
click at [305, 375] on button "Return" at bounding box center [299, 370] width 60 height 22
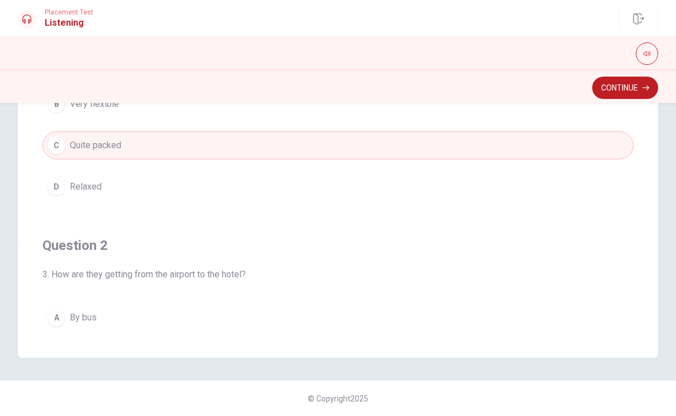
scroll to position [2, 0]
click at [629, 85] on button "Continue" at bounding box center [625, 88] width 66 height 22
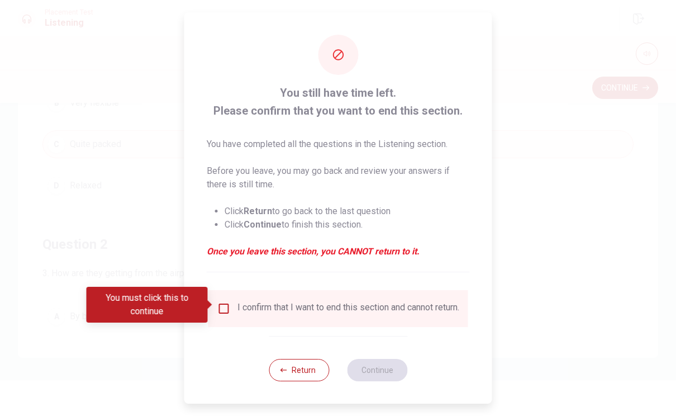
click at [303, 369] on button "Return" at bounding box center [299, 370] width 60 height 22
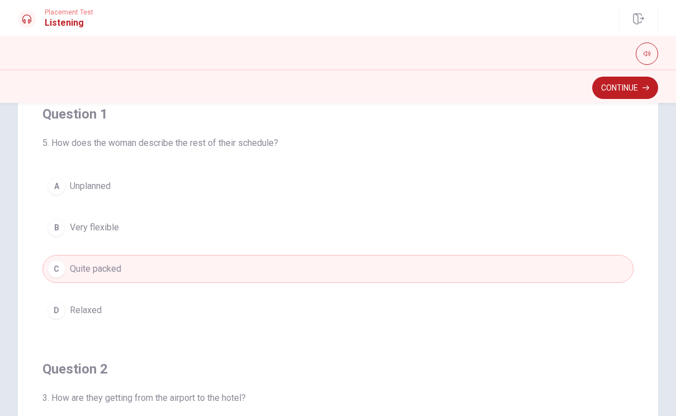
scroll to position [90, 0]
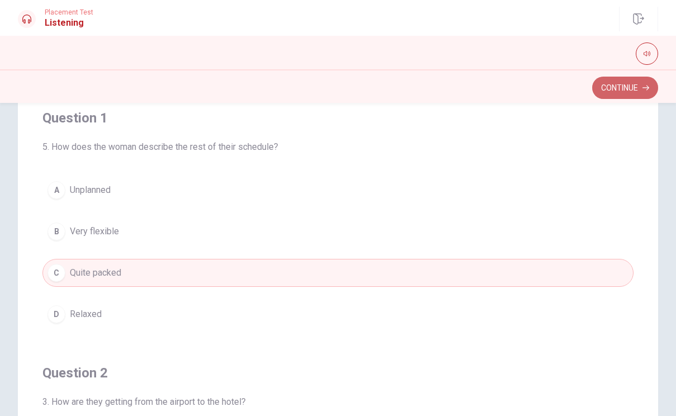
click at [619, 86] on button "Continue" at bounding box center [625, 88] width 66 height 22
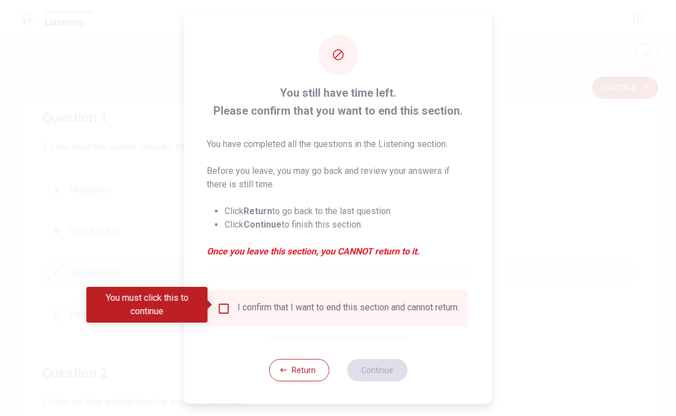
click at [220, 311] on input "You must click this to continue" at bounding box center [223, 308] width 13 height 13
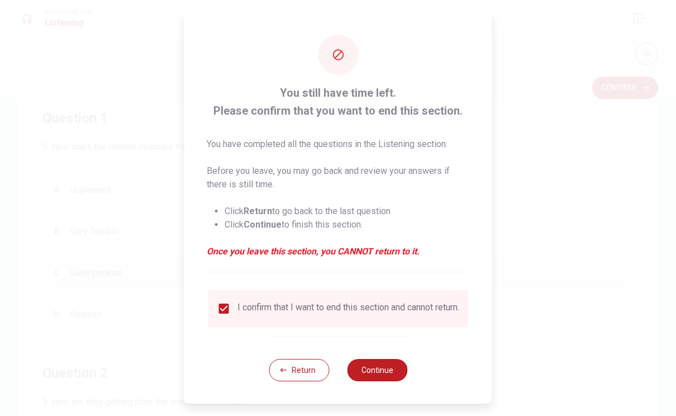
click at [375, 366] on button "Continue" at bounding box center [377, 370] width 60 height 22
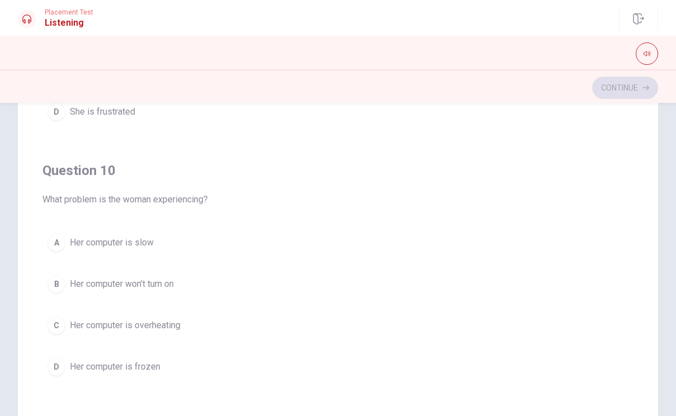
scroll to position [160, 0]
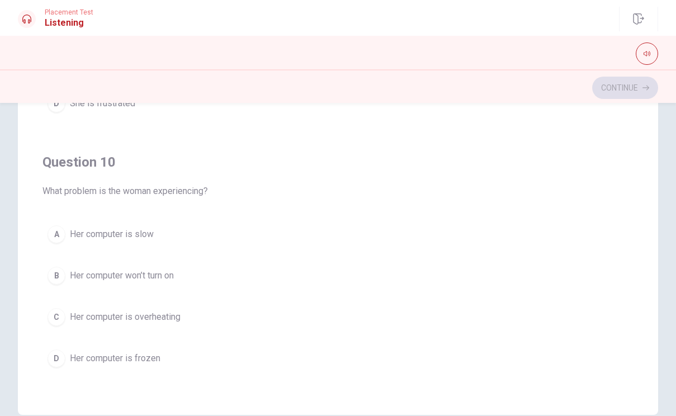
click at [145, 236] on span "Her computer is slow" at bounding box center [112, 233] width 84 height 13
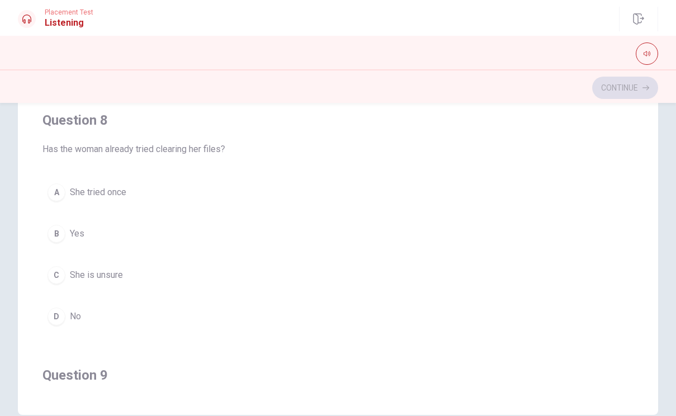
scroll to position [438, 0]
click at [249, 319] on button "D No" at bounding box center [337, 316] width 591 height 28
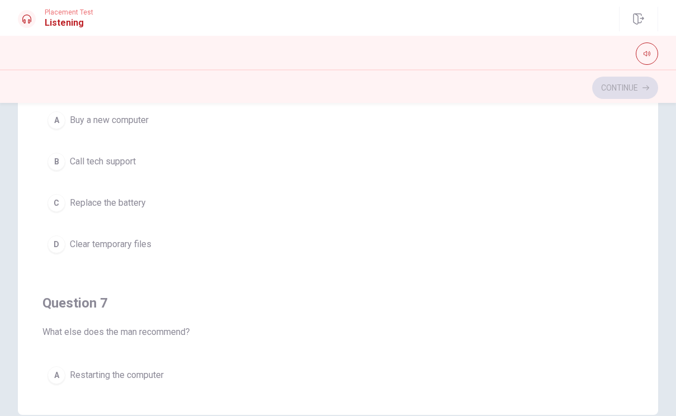
scroll to position [0, 0]
click at [178, 238] on button "D Clear temporary files" at bounding box center [337, 244] width 591 height 28
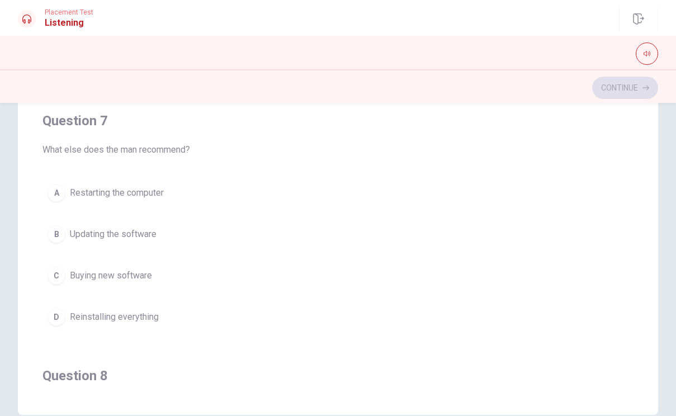
scroll to position [181, 0]
click at [198, 192] on button "A Restarting the computer" at bounding box center [337, 194] width 591 height 28
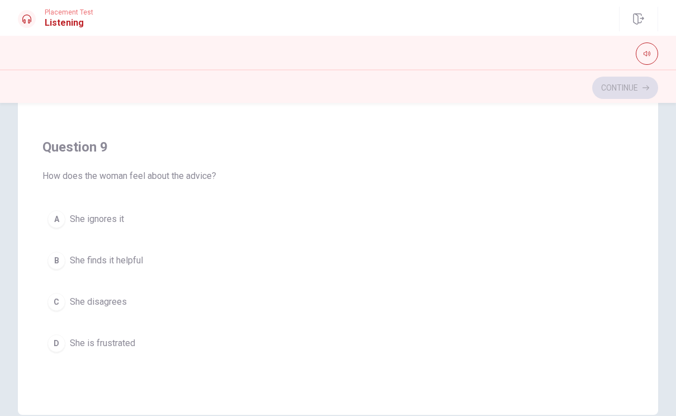
scroll to position [667, 0]
click at [207, 262] on button "B She finds it helpful" at bounding box center [337, 259] width 591 height 28
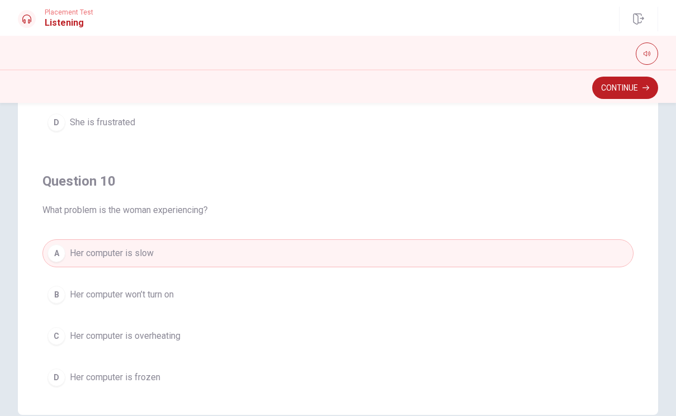
scroll to position [887, 0]
click at [635, 86] on button "Continue" at bounding box center [625, 88] width 66 height 22
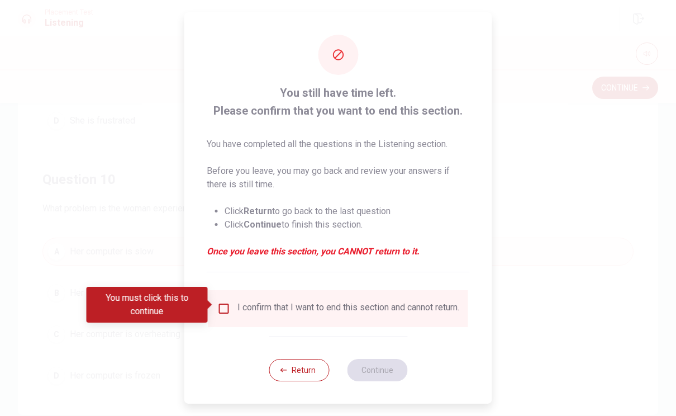
click at [227, 306] on input "You must click this to continue" at bounding box center [223, 308] width 13 height 13
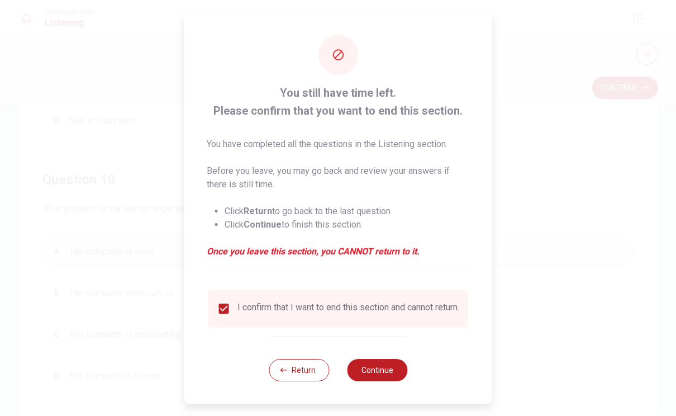
click at [378, 370] on button "Continue" at bounding box center [377, 370] width 60 height 22
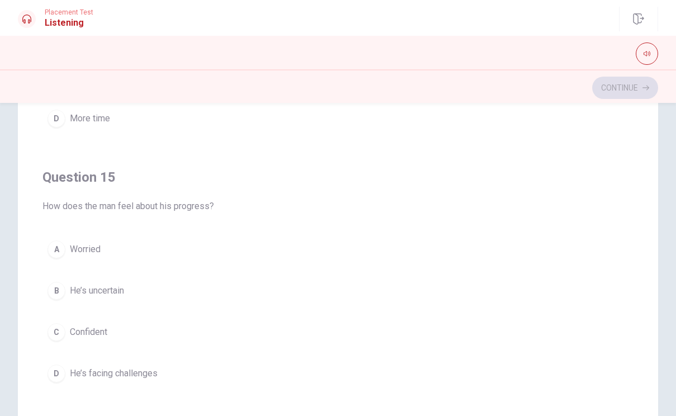
scroll to position [145, 0]
click at [156, 375] on span "He’s facing challenges" at bounding box center [114, 372] width 88 height 13
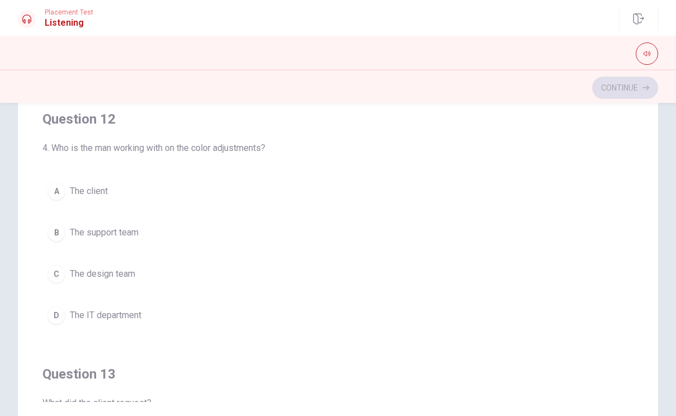
scroll to position [195, 0]
click at [204, 269] on button "C The design team" at bounding box center [337, 274] width 591 height 28
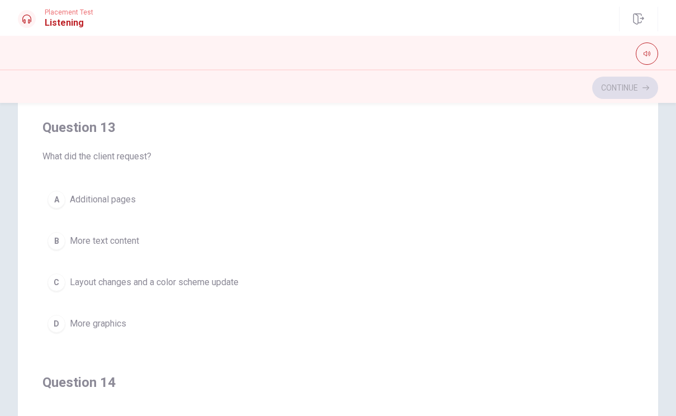
scroll to position [442, 0]
click at [236, 284] on span "Layout changes and a color scheme update" at bounding box center [154, 281] width 169 height 13
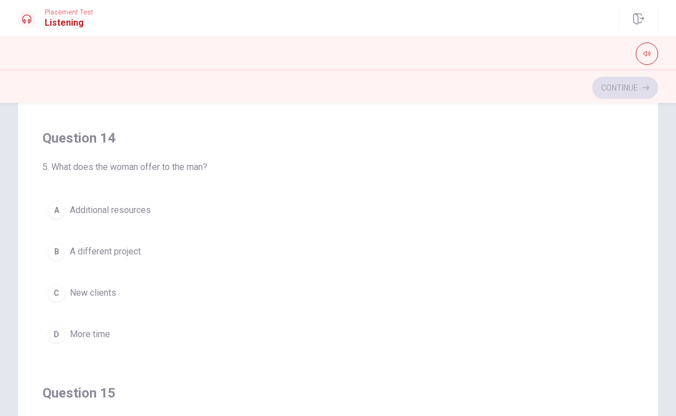
scroll to position [685, 0]
click at [249, 211] on button "A Additional resources" at bounding box center [337, 211] width 591 height 28
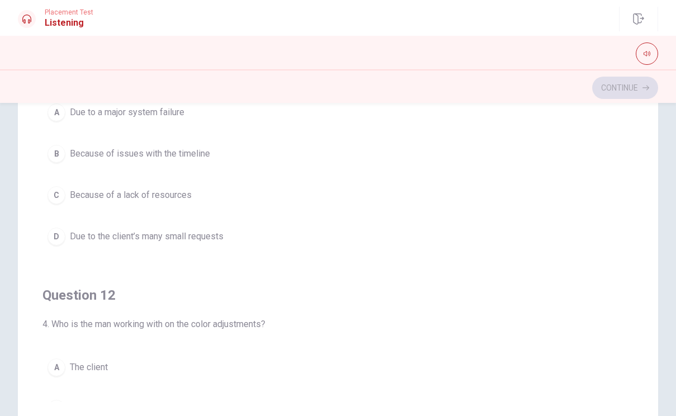
scroll to position [20, 0]
click at [243, 232] on button "D Due to the client’s many small requests" at bounding box center [337, 236] width 591 height 28
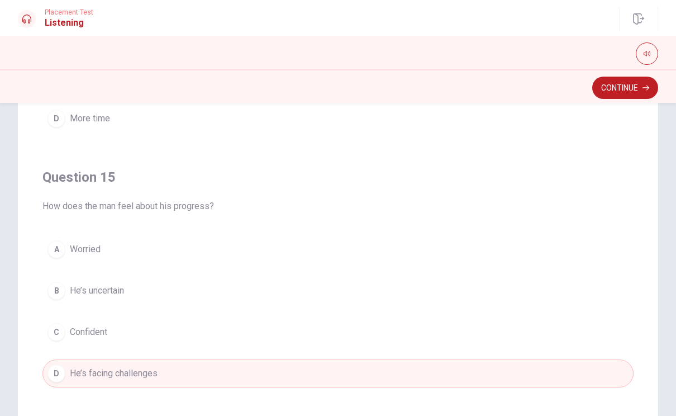
scroll to position [905, 0]
click at [622, 82] on button "Continue" at bounding box center [625, 88] width 66 height 22
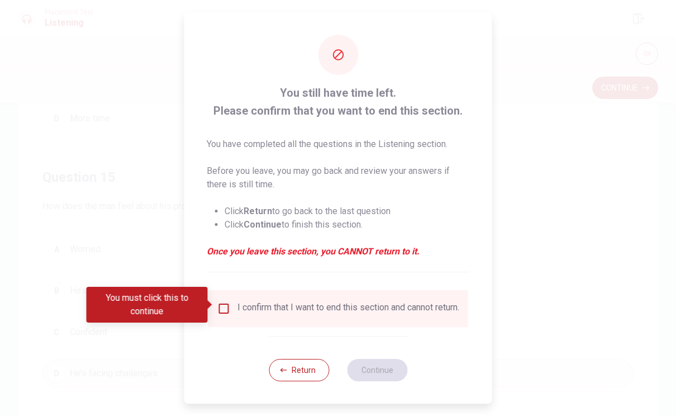
click at [226, 302] on input "You must click this to continue" at bounding box center [223, 308] width 13 height 13
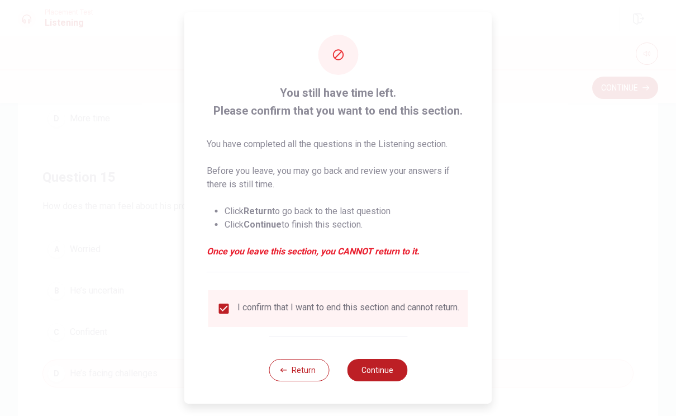
click at [370, 373] on button "Continue" at bounding box center [377, 370] width 60 height 22
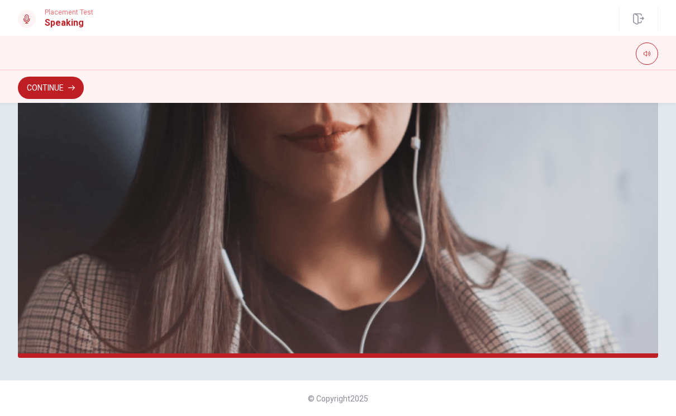
scroll to position [255, 0]
click at [44, 89] on button "Continue" at bounding box center [51, 88] width 66 height 22
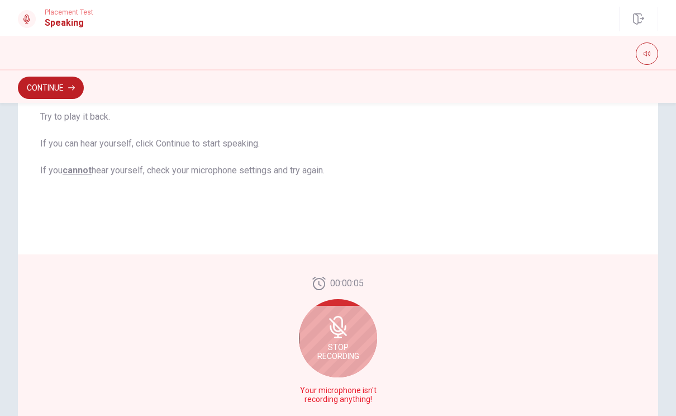
scroll to position [178, 0]
click at [351, 336] on div "Stop Recording" at bounding box center [338, 337] width 78 height 78
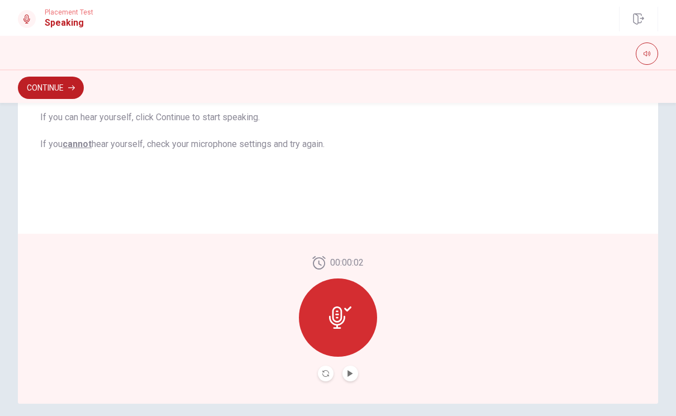
scroll to position [209, 0]
click at [352, 378] on button "Play Audio" at bounding box center [350, 373] width 16 height 16
click at [337, 319] on icon at bounding box center [340, 317] width 22 height 22
click at [324, 375] on icon "Record Again" at bounding box center [325, 373] width 7 height 7
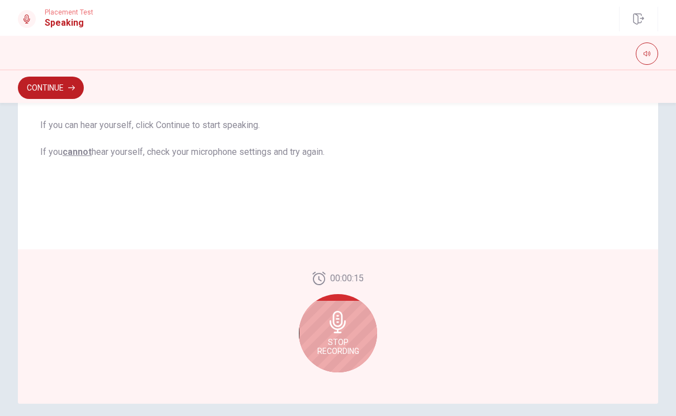
click at [340, 325] on icon at bounding box center [337, 322] width 16 height 22
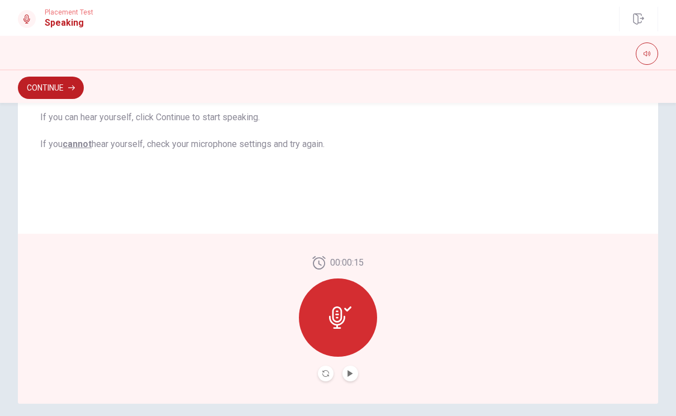
click at [324, 376] on icon "Record Again" at bounding box center [325, 373] width 7 height 7
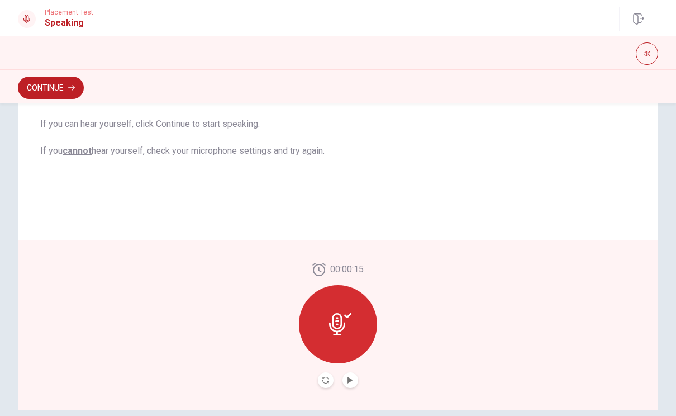
scroll to position [204, 0]
click at [352, 377] on icon "Play Audio" at bounding box center [350, 378] width 7 height 7
click at [317, 388] on div "00:00:15" at bounding box center [338, 323] width 640 height 170
click at [328, 373] on button "Record Again" at bounding box center [326, 378] width 16 height 16
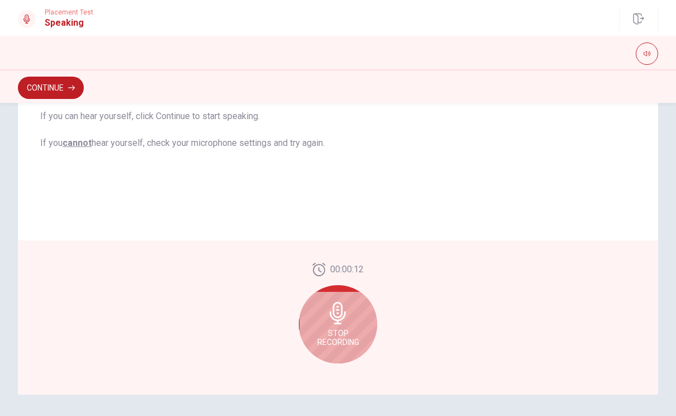
scroll to position [218, 0]
click at [344, 336] on span "Stop Recording" at bounding box center [338, 337] width 42 height 18
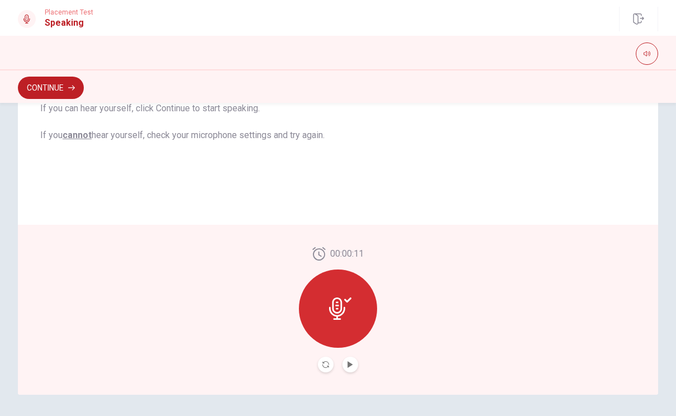
click at [328, 365] on icon "Record Again" at bounding box center [325, 364] width 7 height 7
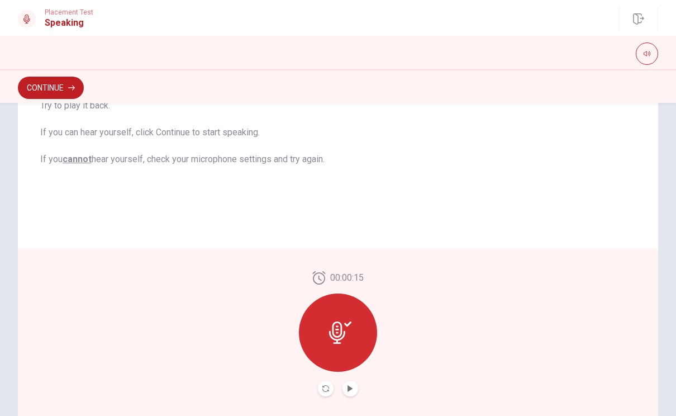
scroll to position [194, 0]
click at [352, 391] on button "Play Audio" at bounding box center [350, 388] width 16 height 16
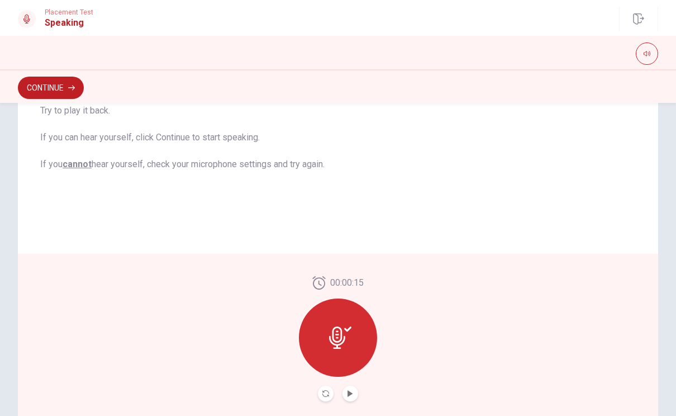
scroll to position [189, 0]
click at [330, 389] on button "Record Again" at bounding box center [326, 393] width 16 height 16
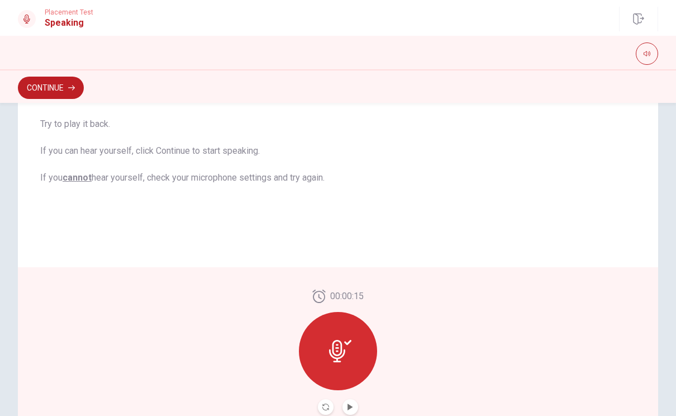
scroll to position [202, 0]
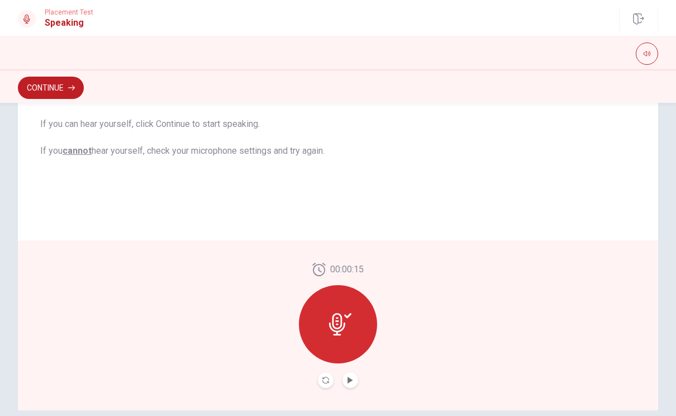
click at [347, 385] on button "Play Audio" at bounding box center [350, 380] width 16 height 16
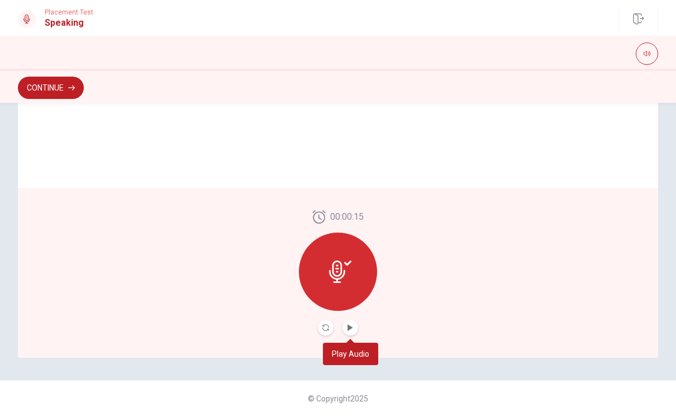
scroll to position [255, 0]
click at [360, 280] on div at bounding box center [338, 271] width 78 height 78
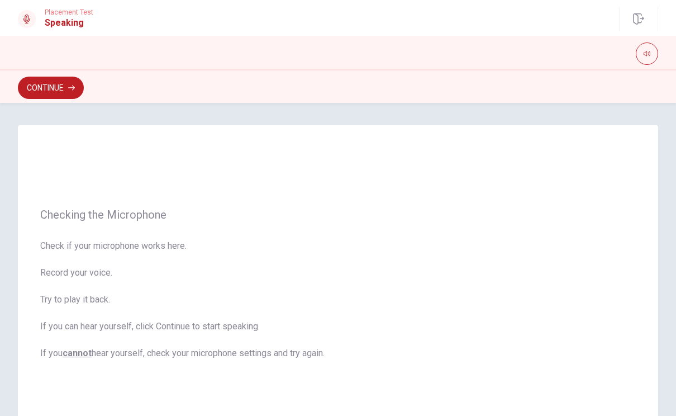
scroll to position [0, 0]
click at [63, 86] on button "Continue" at bounding box center [51, 88] width 66 height 22
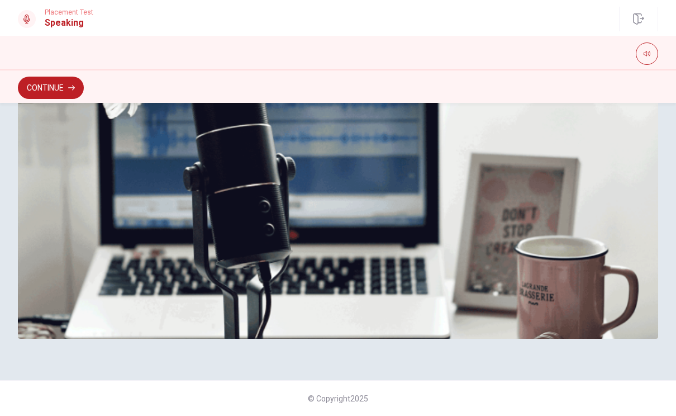
scroll to position [288, 0]
click at [36, 84] on button "Continue" at bounding box center [51, 88] width 66 height 22
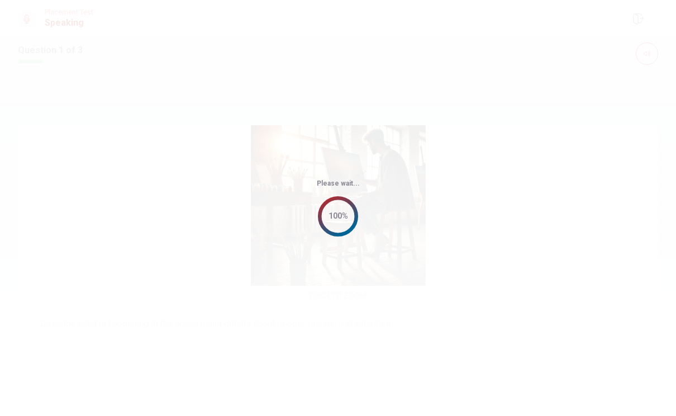
scroll to position [0, 0]
